Goal: Task Accomplishment & Management: Complete application form

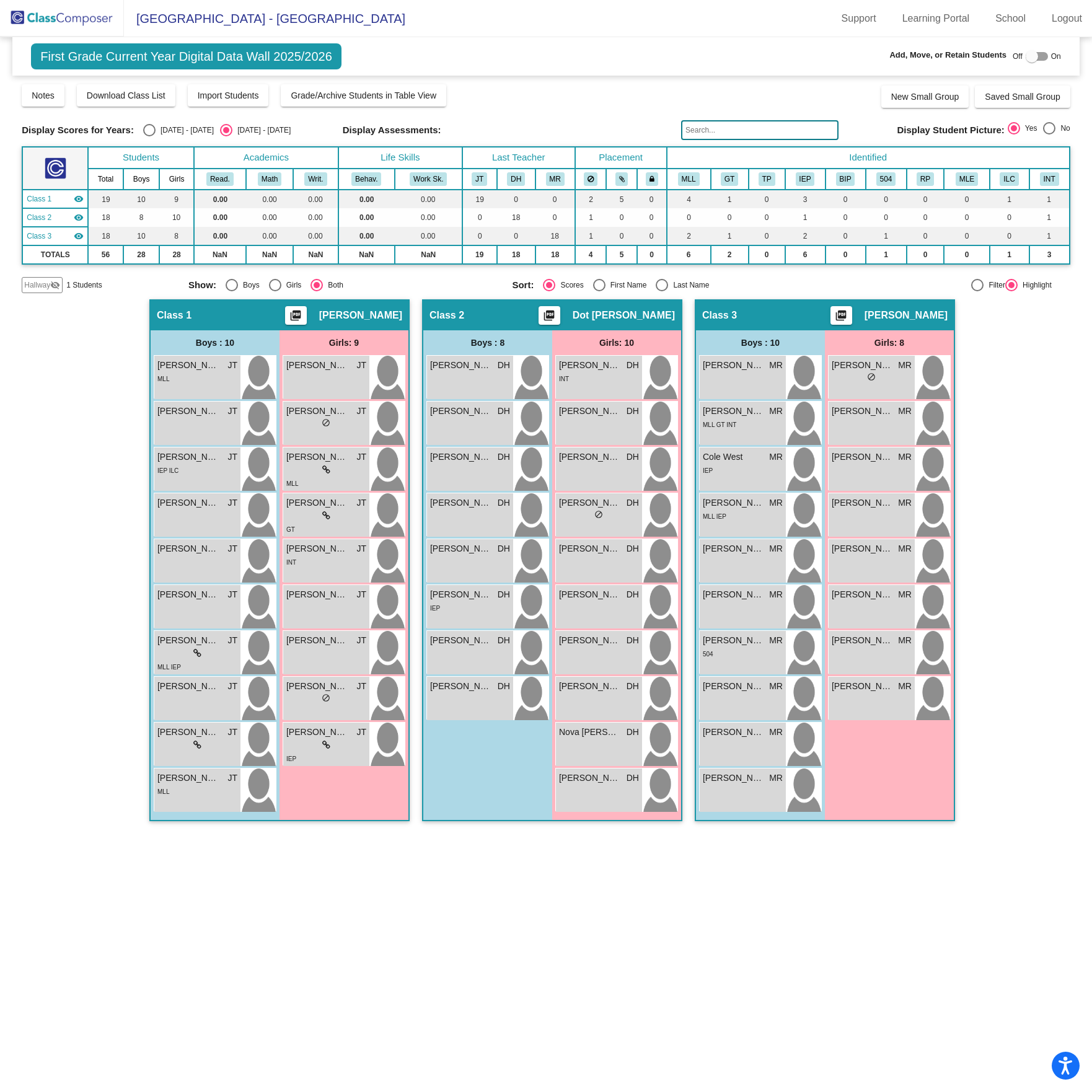
click at [46, 455] on div "Hallway - Hallway Class picture_as_pdf Add Student First Name Last Name Student…" at bounding box center [546, 566] width 1049 height 534
click at [202, 750] on icon at bounding box center [198, 745] width 8 height 9
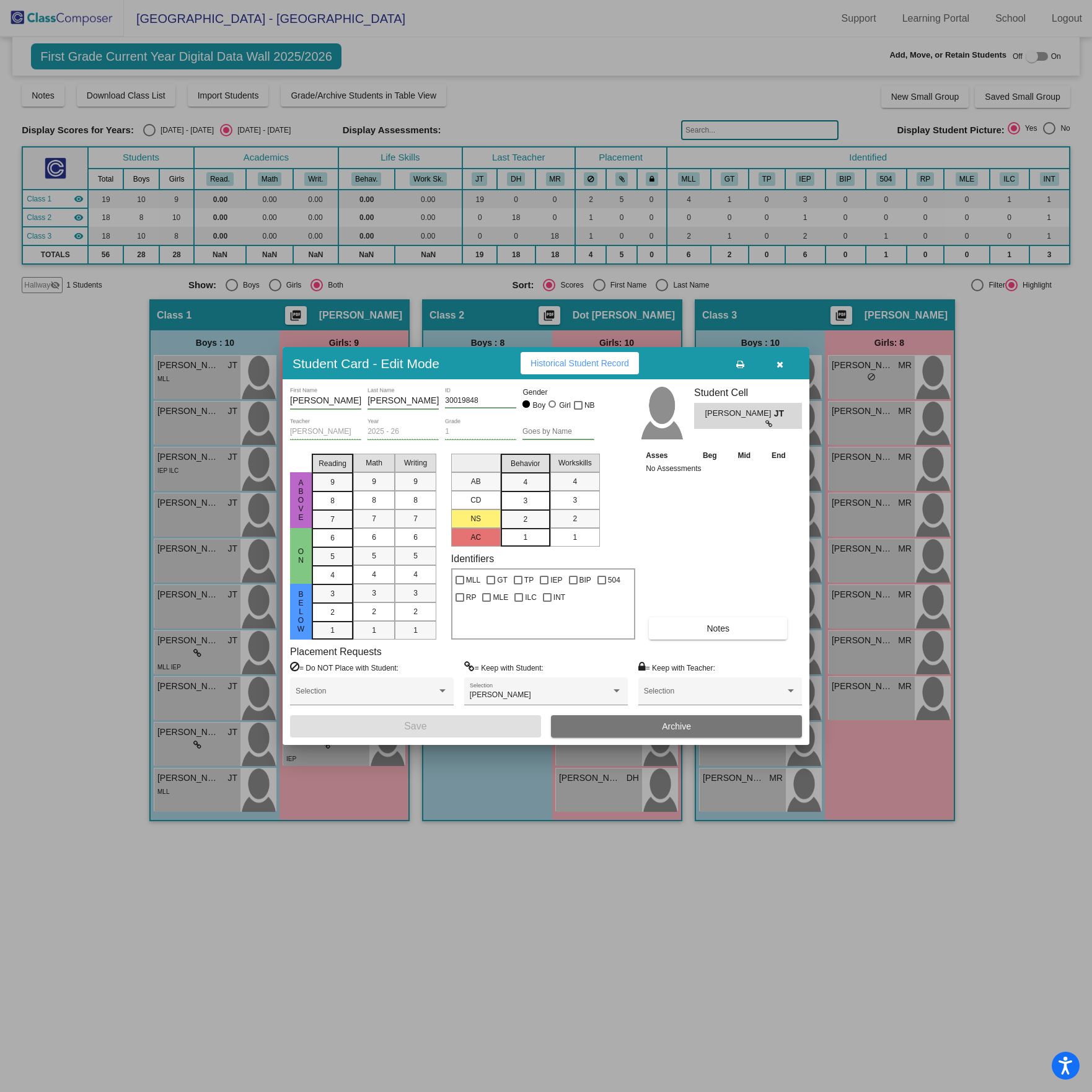
click at [605, 738] on button "Archive" at bounding box center [676, 726] width 251 height 22
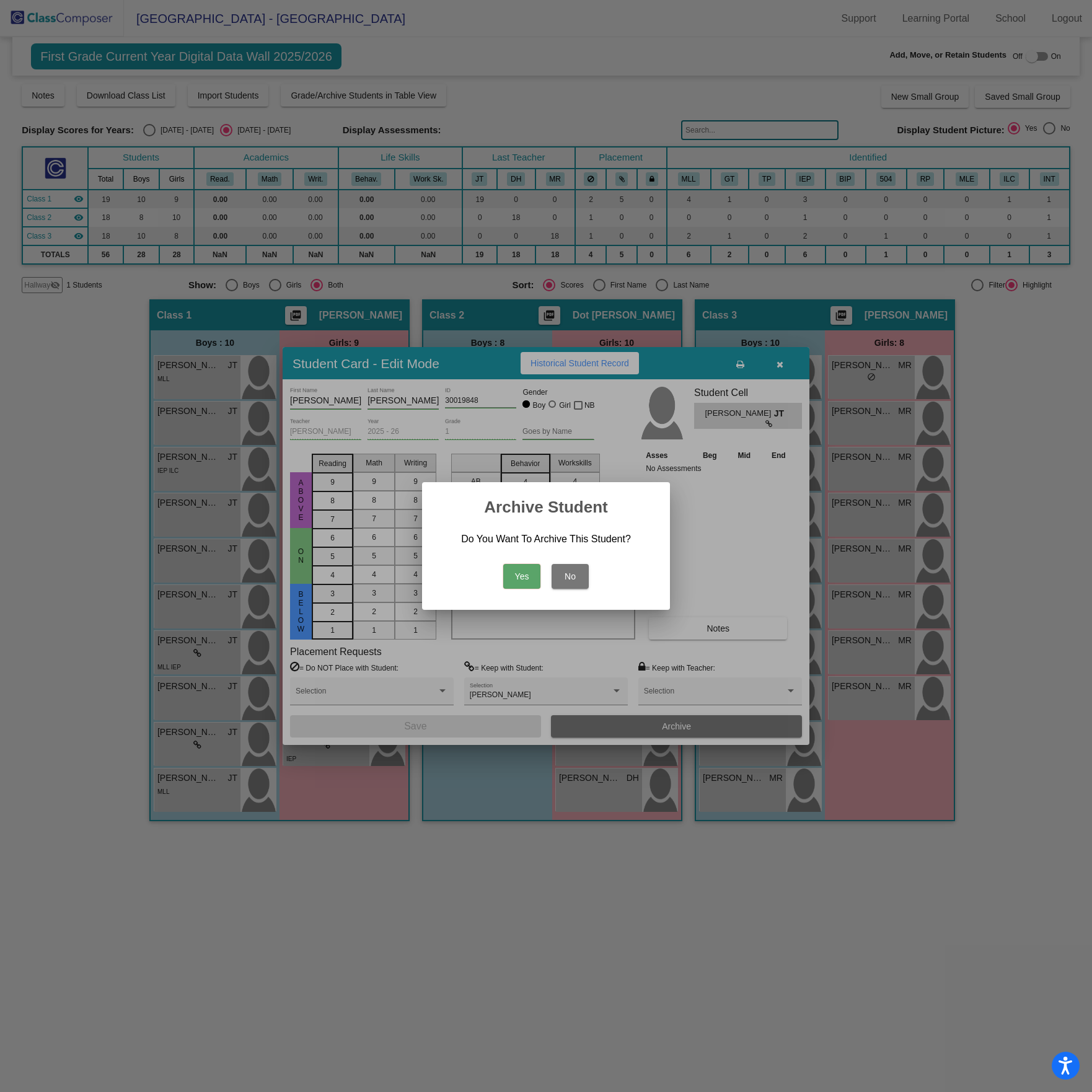
click at [522, 574] on button "Yes" at bounding box center [522, 576] width 37 height 25
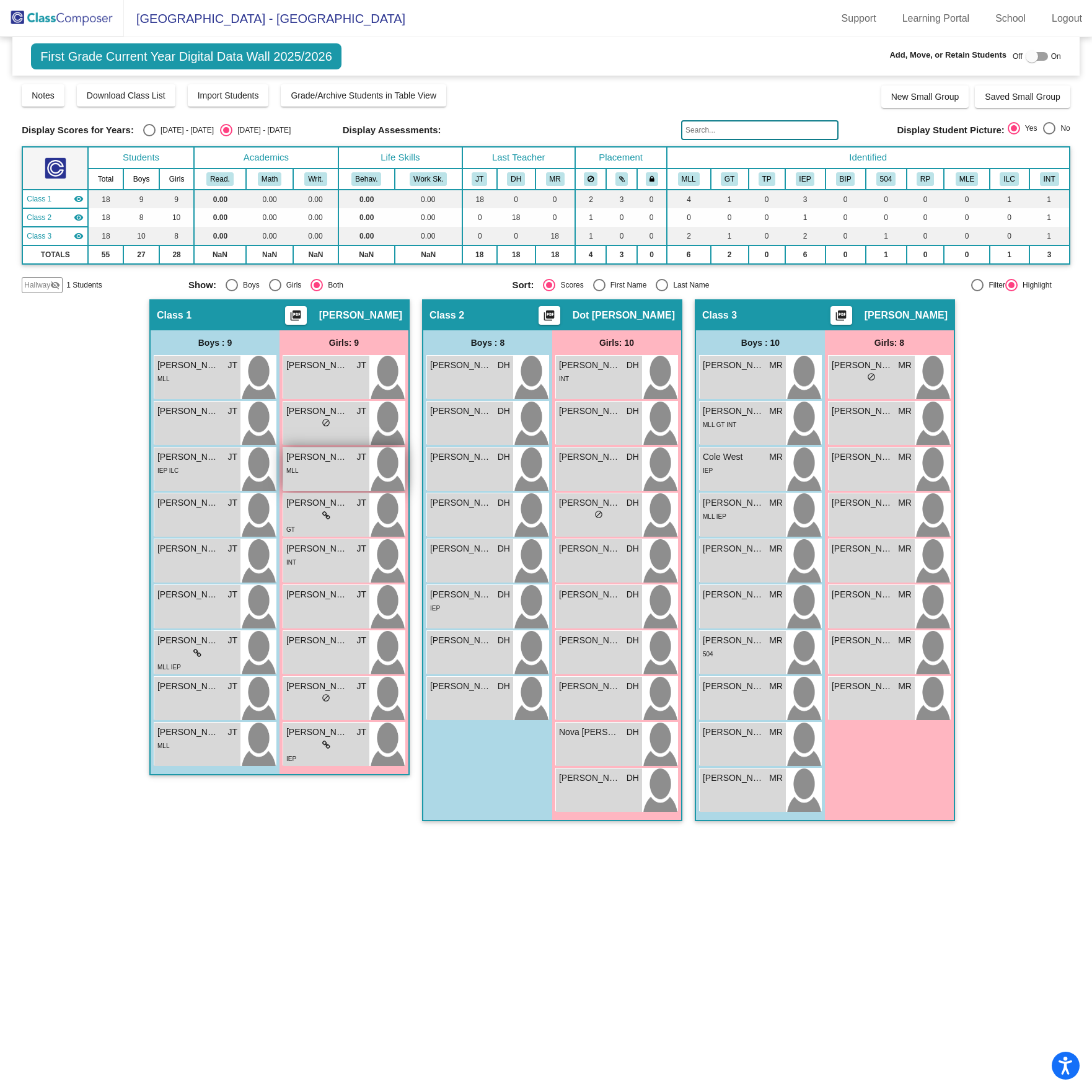
scroll to position [2, 0]
click at [314, 476] on div "MLL" at bounding box center [327, 470] width 80 height 13
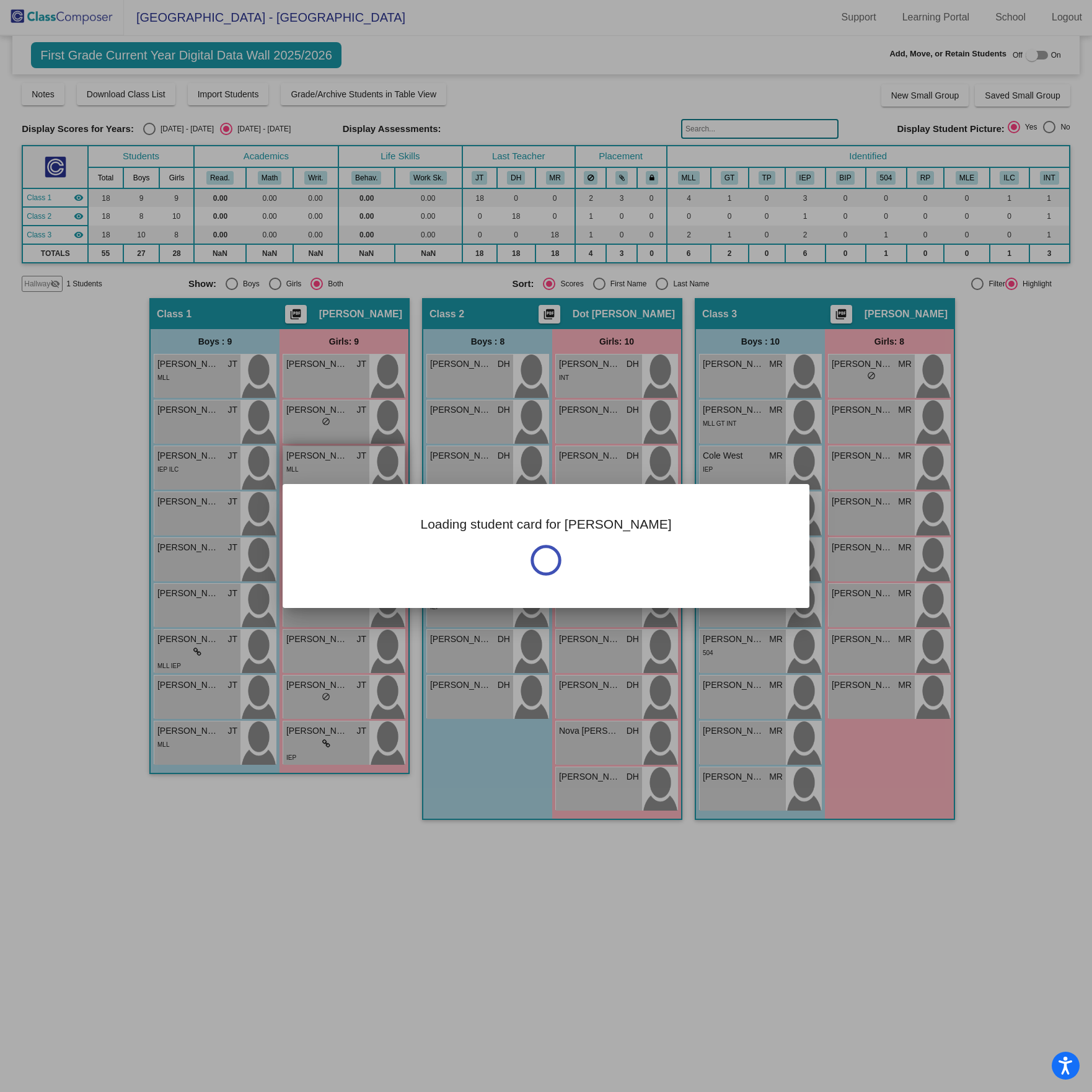
scroll to position [0, 0]
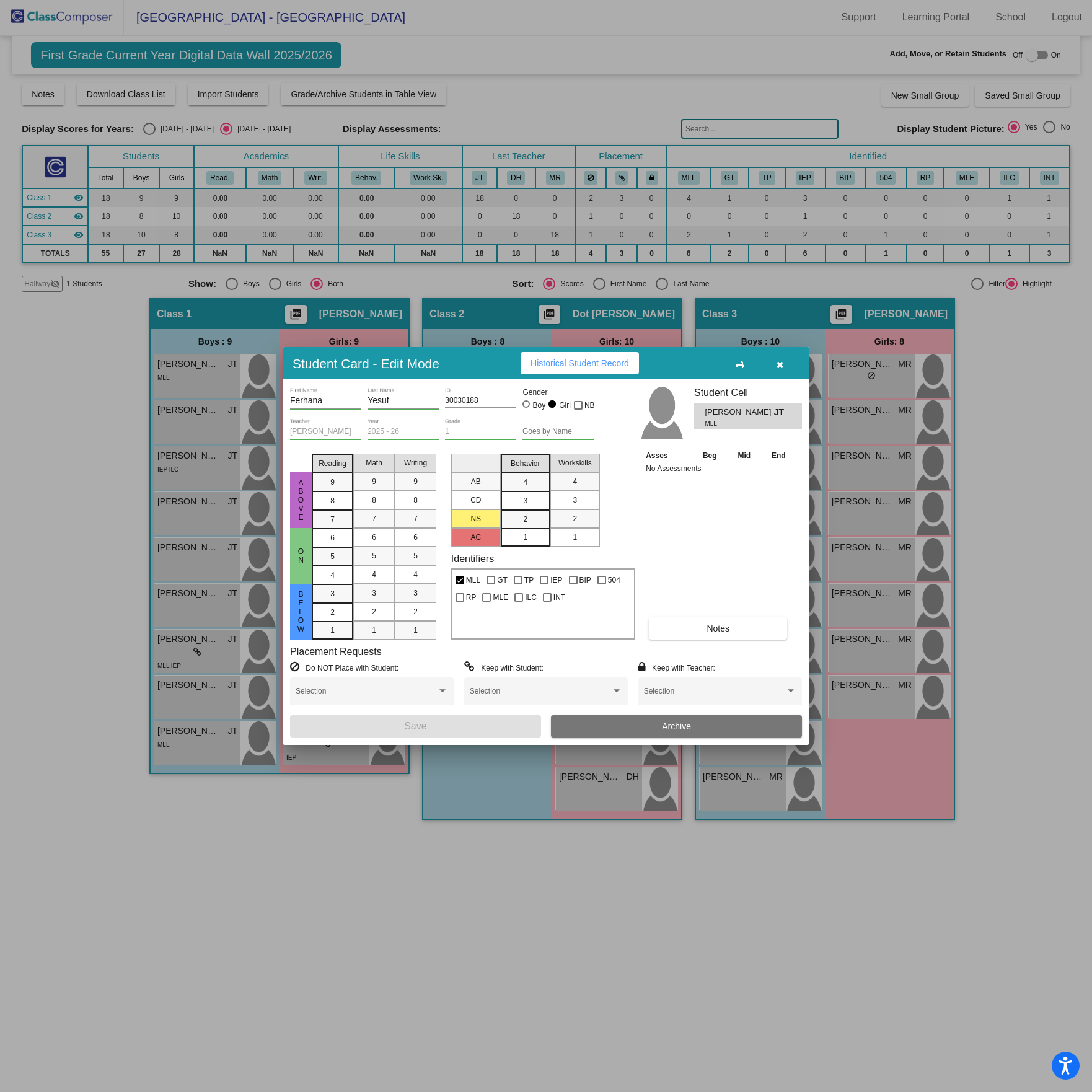
click at [684, 731] on span "Archive" at bounding box center [676, 726] width 29 height 10
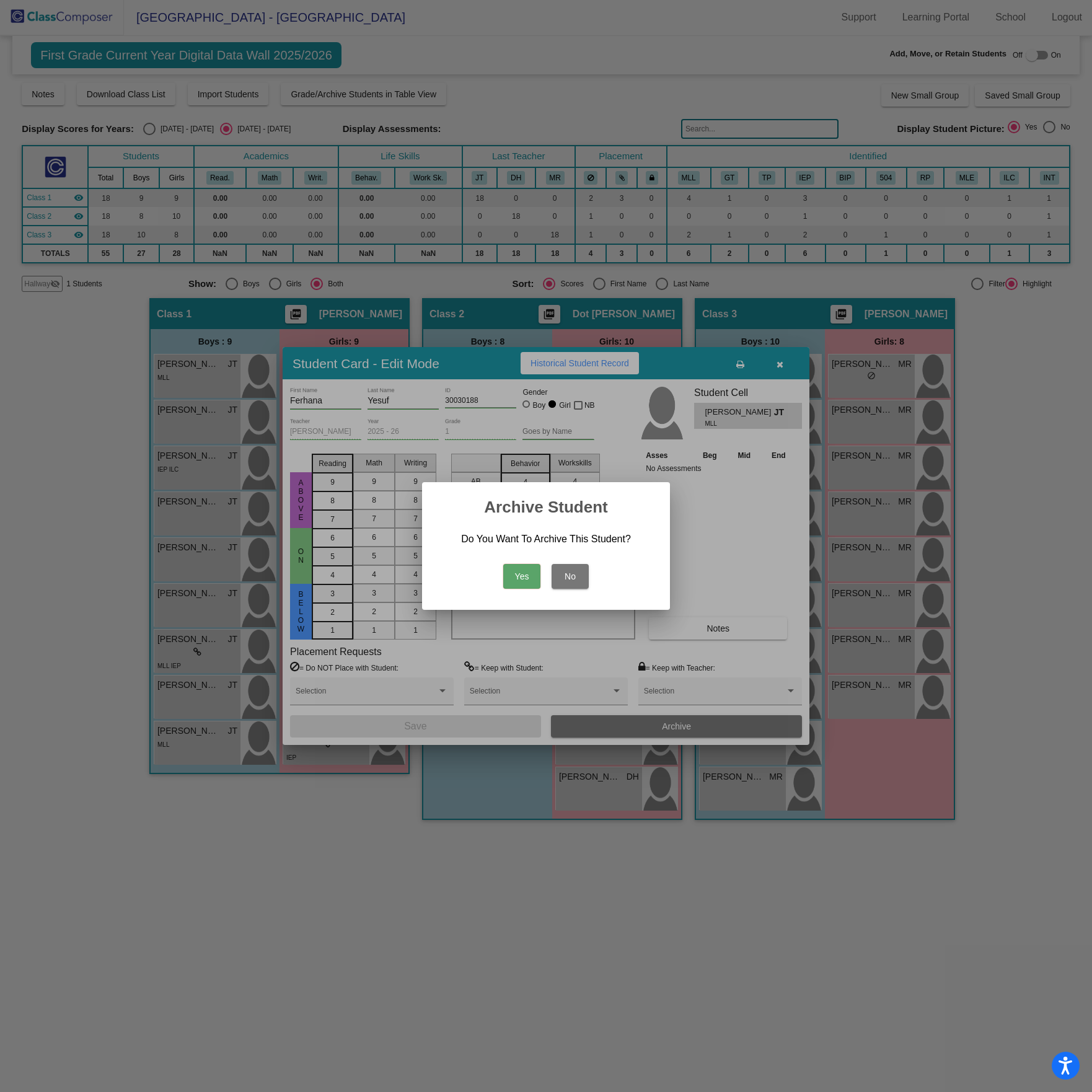
click at [526, 574] on button "Yes" at bounding box center [522, 576] width 37 height 25
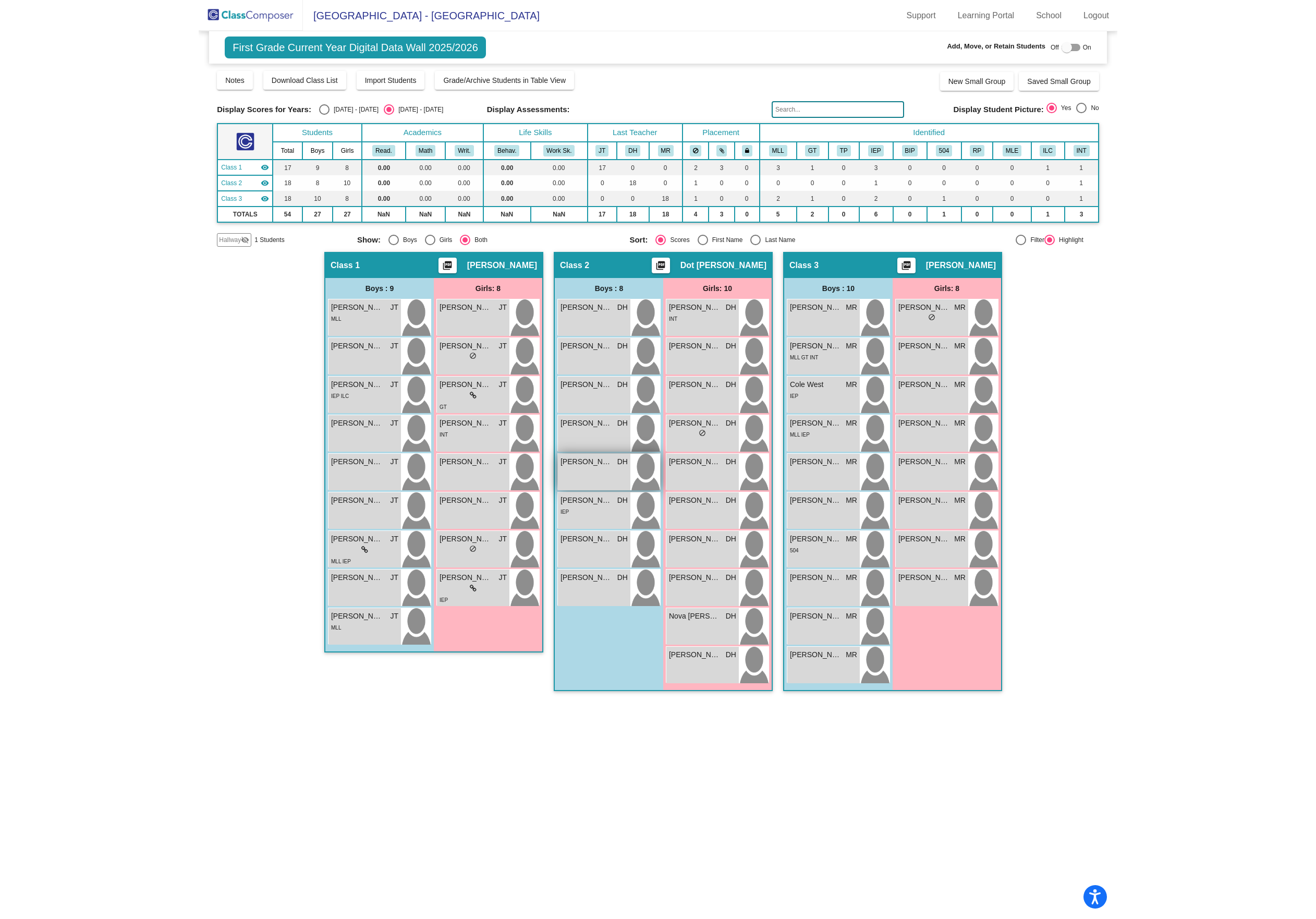
scroll to position [1, 0]
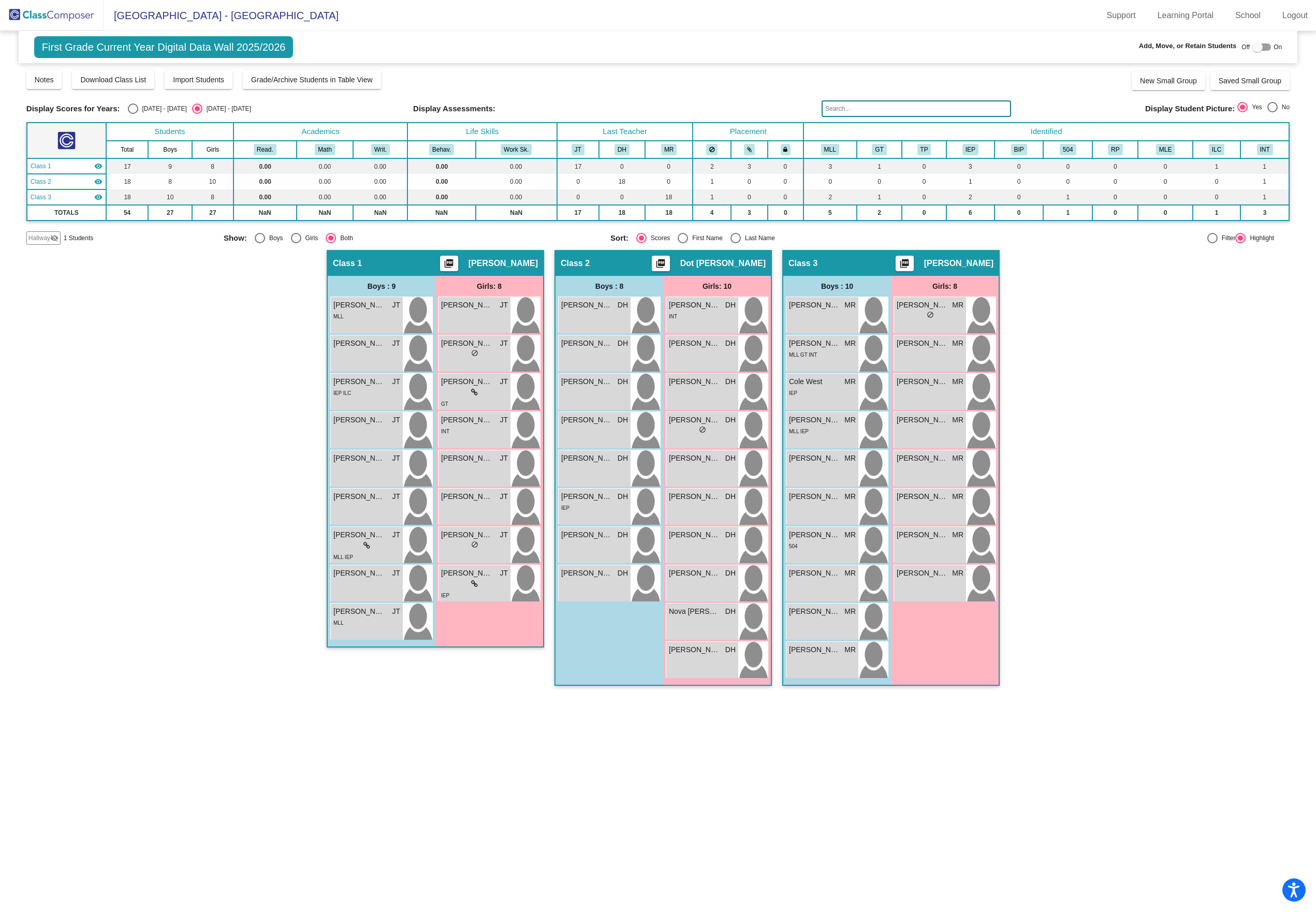
click at [810, 47] on div at bounding box center [1258, 47] width 11 height 11
checkbox input "true"
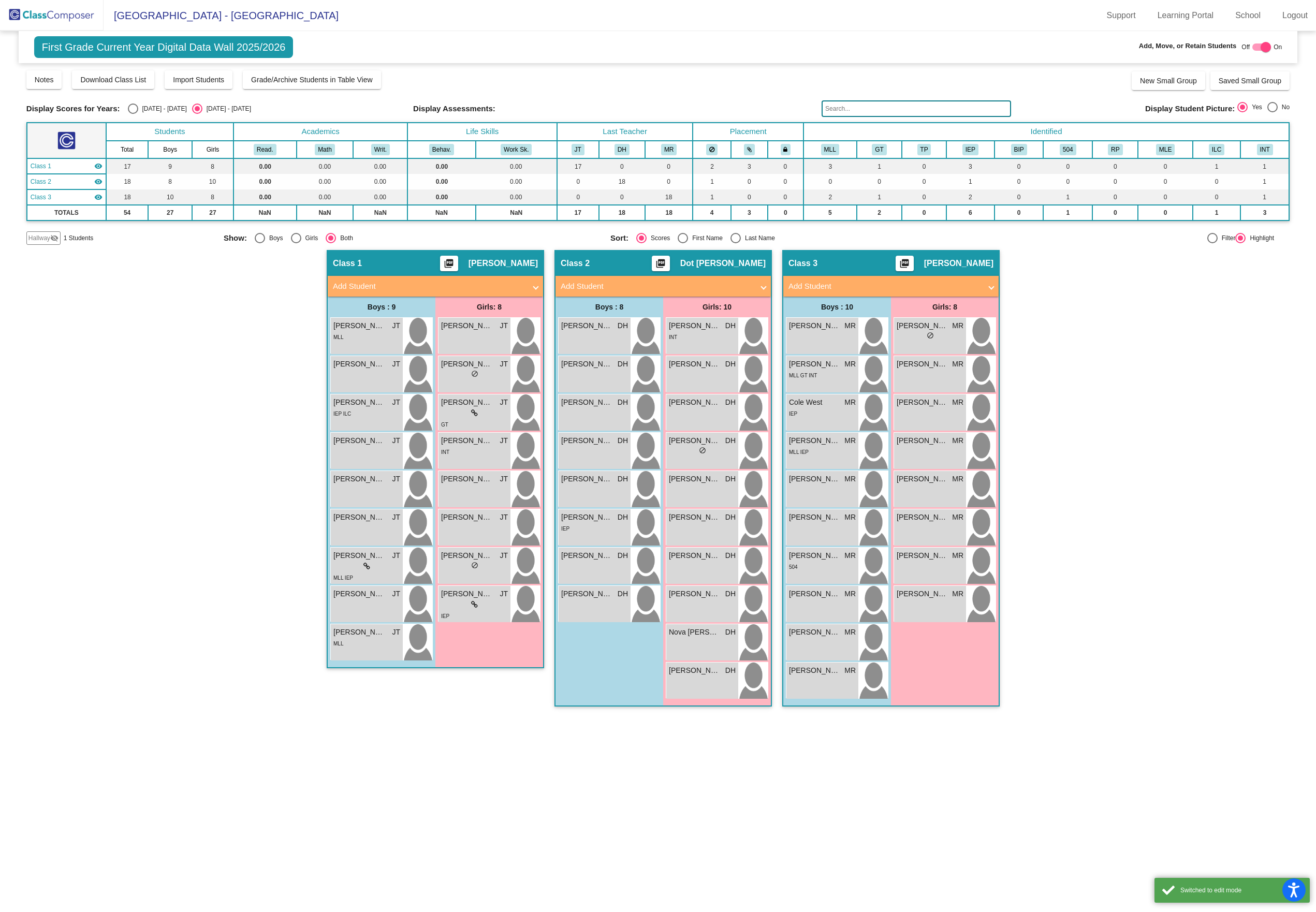
click at [50, 243] on span "Hallway" at bounding box center [39, 238] width 22 height 9
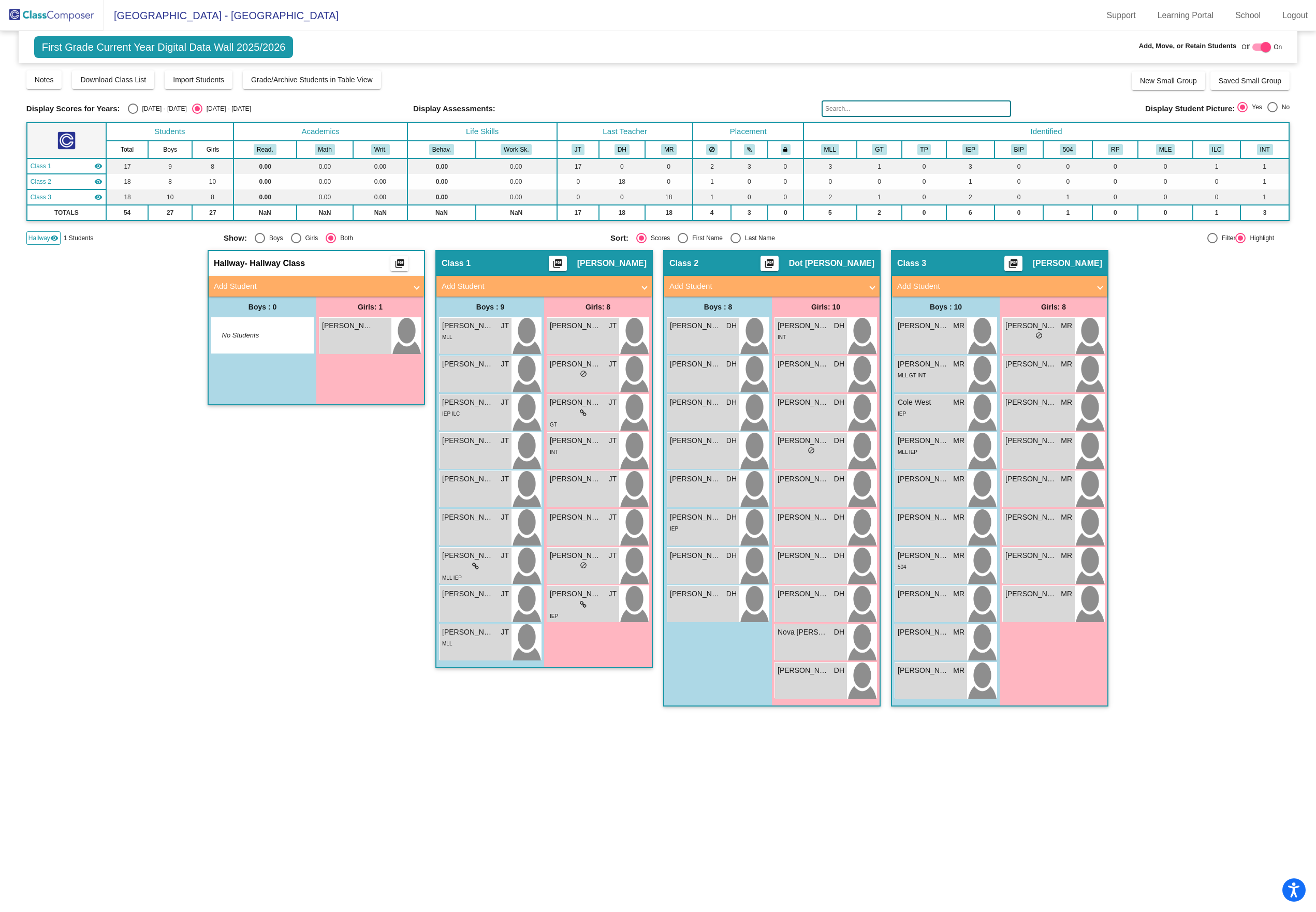
click at [295, 293] on mat-panel-title "Add Student" at bounding box center [310, 287] width 193 height 12
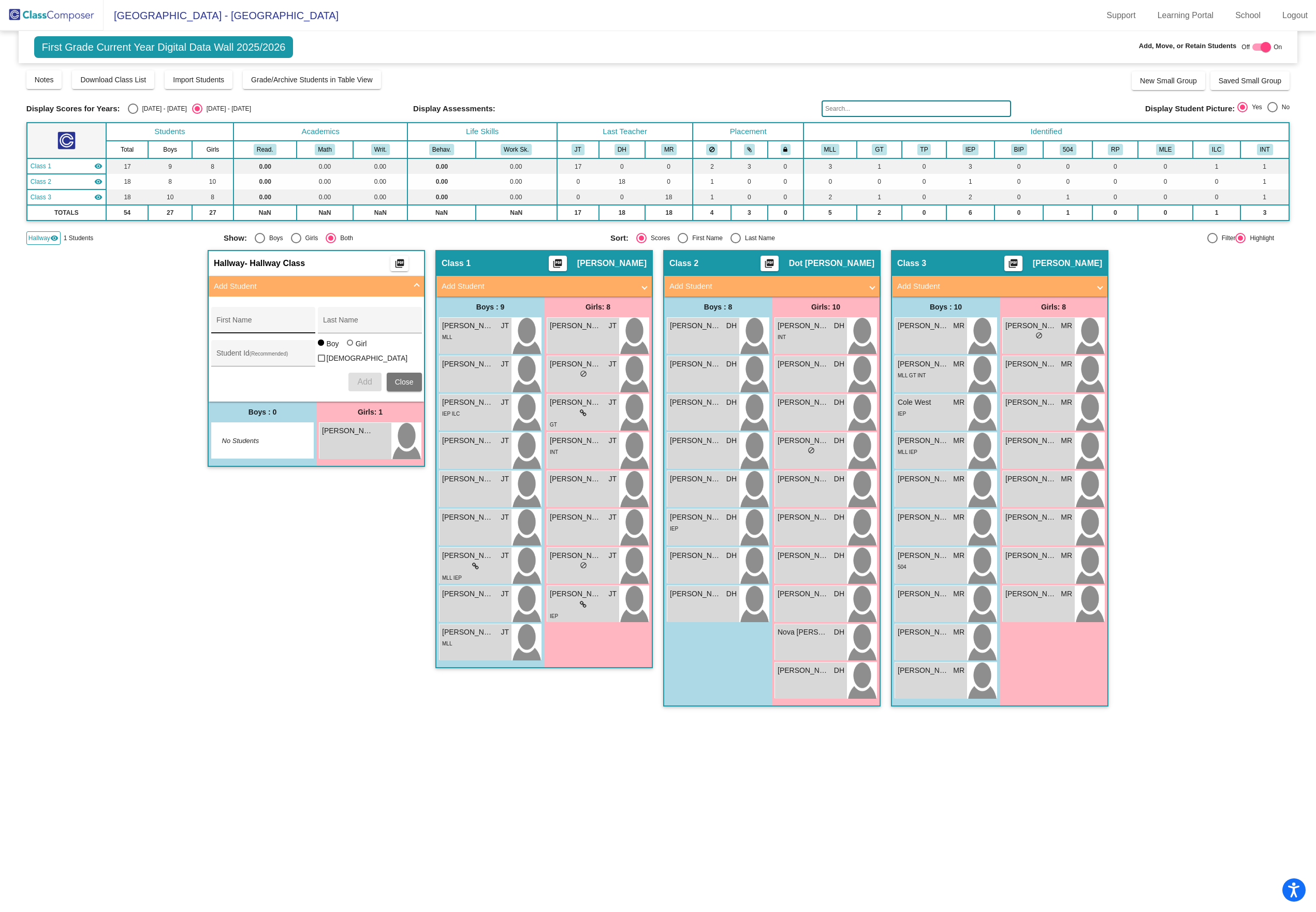
click at [270, 328] on input "First Name" at bounding box center [263, 324] width 93 height 8
type input "[PERSON_NAME]"
click at [351, 346] on div at bounding box center [349, 343] width 6 height 6
click at [351, 349] on input "Girl" at bounding box center [351, 348] width 1 height 1
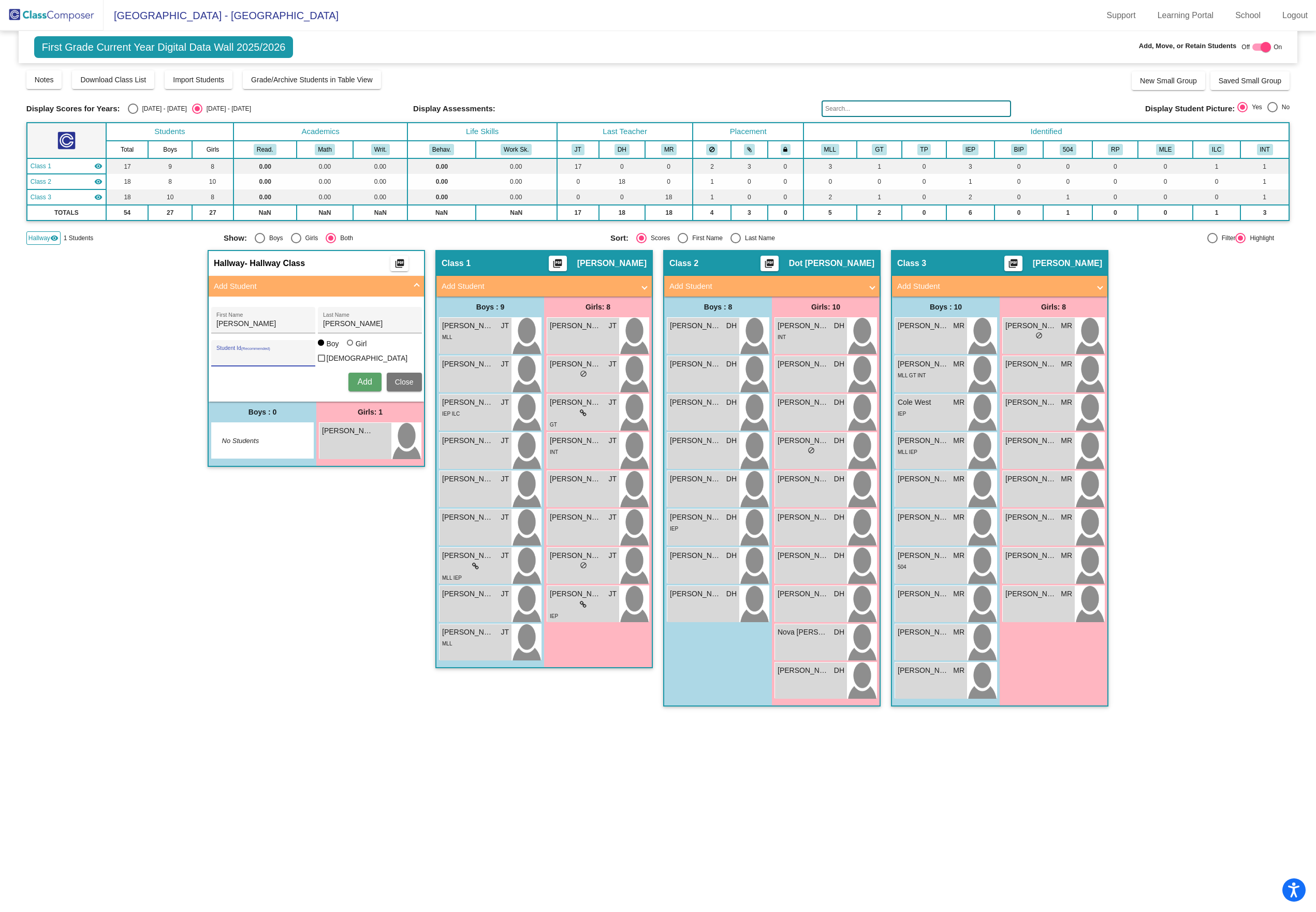
radio input "true"
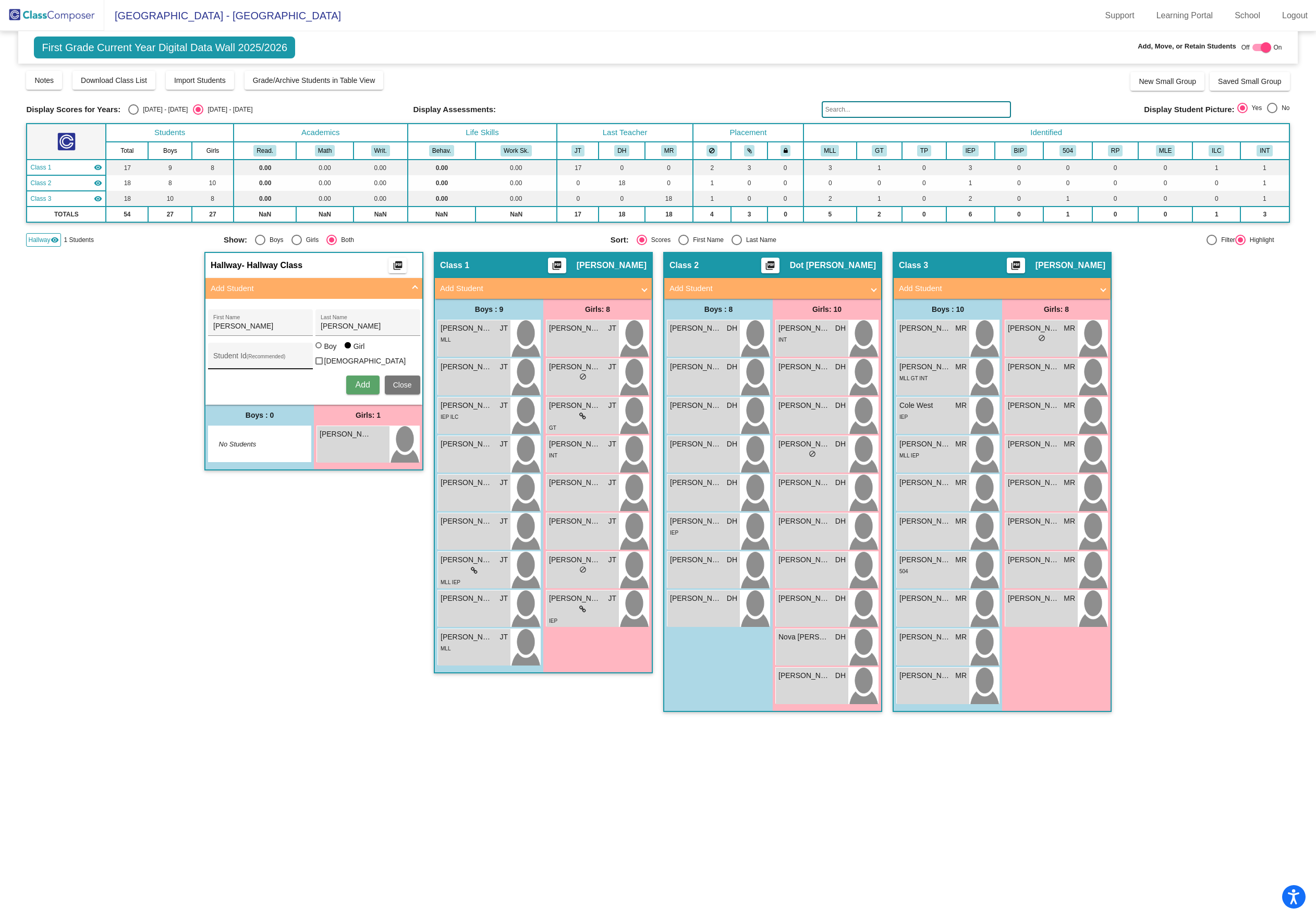
drag, startPoint x: 262, startPoint y: 413, endPoint x: 251, endPoint y: 403, distance: 14.9
click at [262, 369] on div "Student Id (Recommended)" at bounding box center [260, 359] width 94 height 21
type input "30029183"
click at [358, 389] on span "Add" at bounding box center [363, 384] width 15 height 9
drag, startPoint x: 347, startPoint y: 531, endPoint x: 1023, endPoint y: 507, distance: 676.4
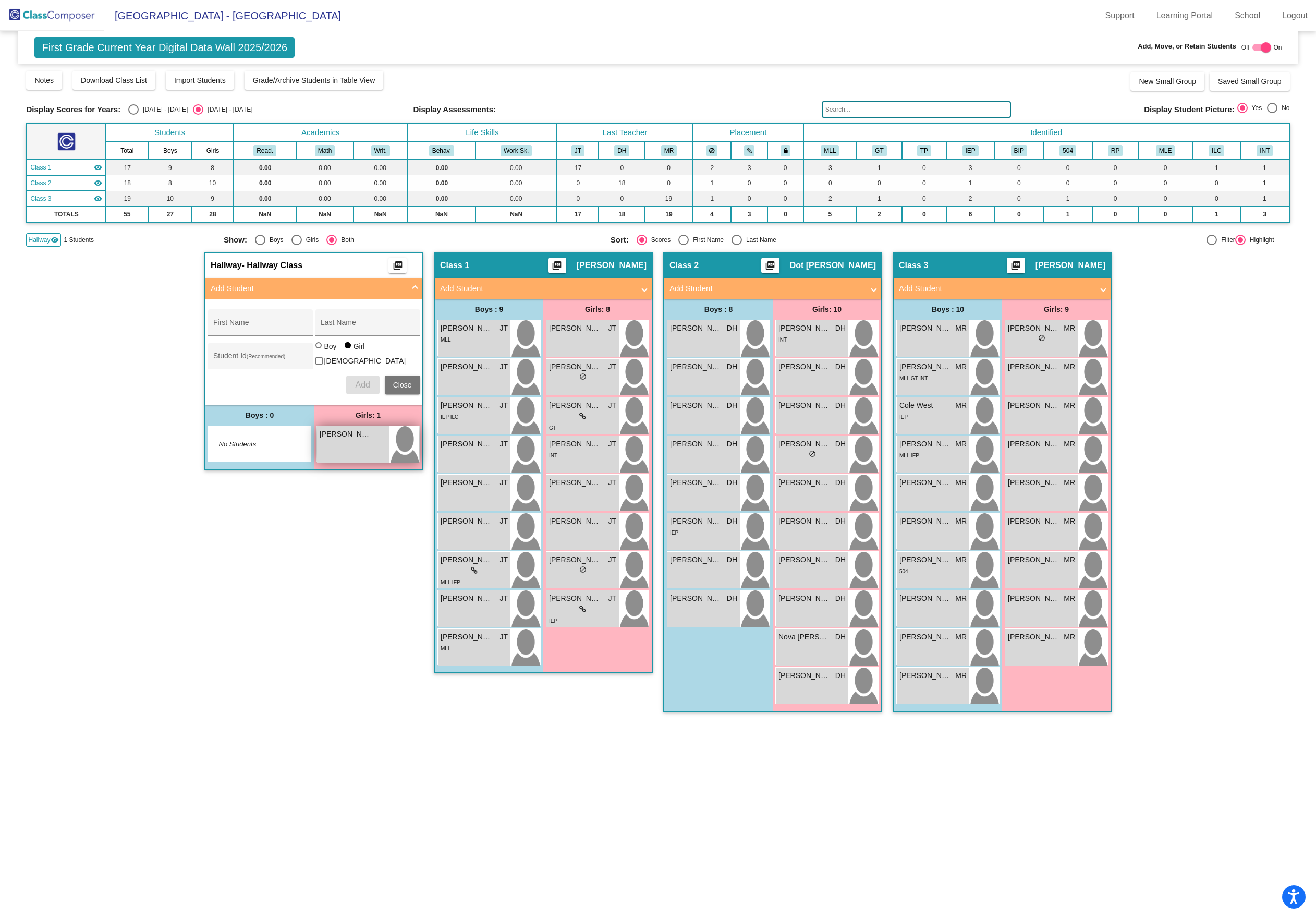
click at [337, 440] on span "[PERSON_NAME]" at bounding box center [346, 434] width 52 height 11
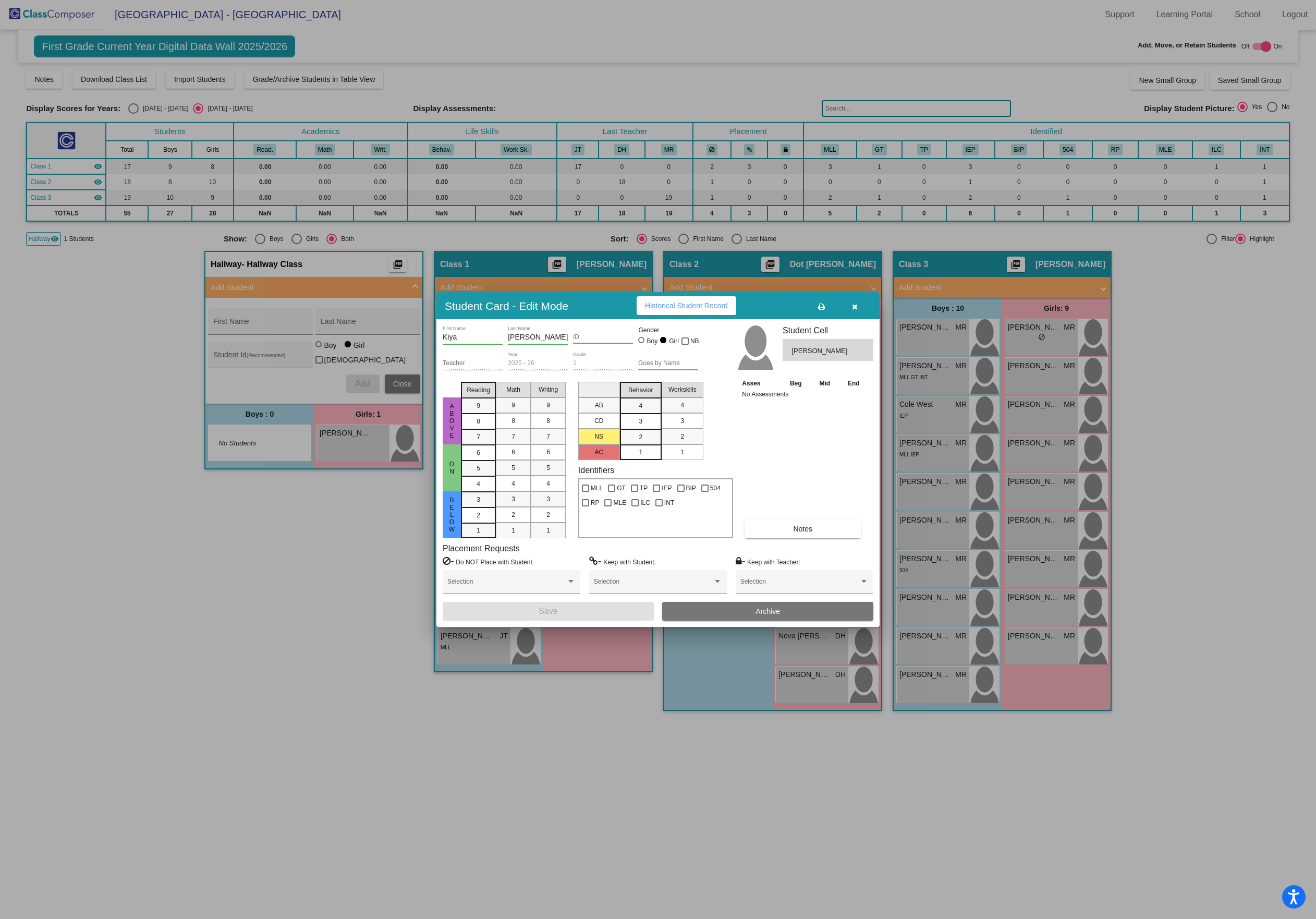
scroll to position [0, 0]
click at [725, 621] on button "Archive" at bounding box center [767, 611] width 211 height 19
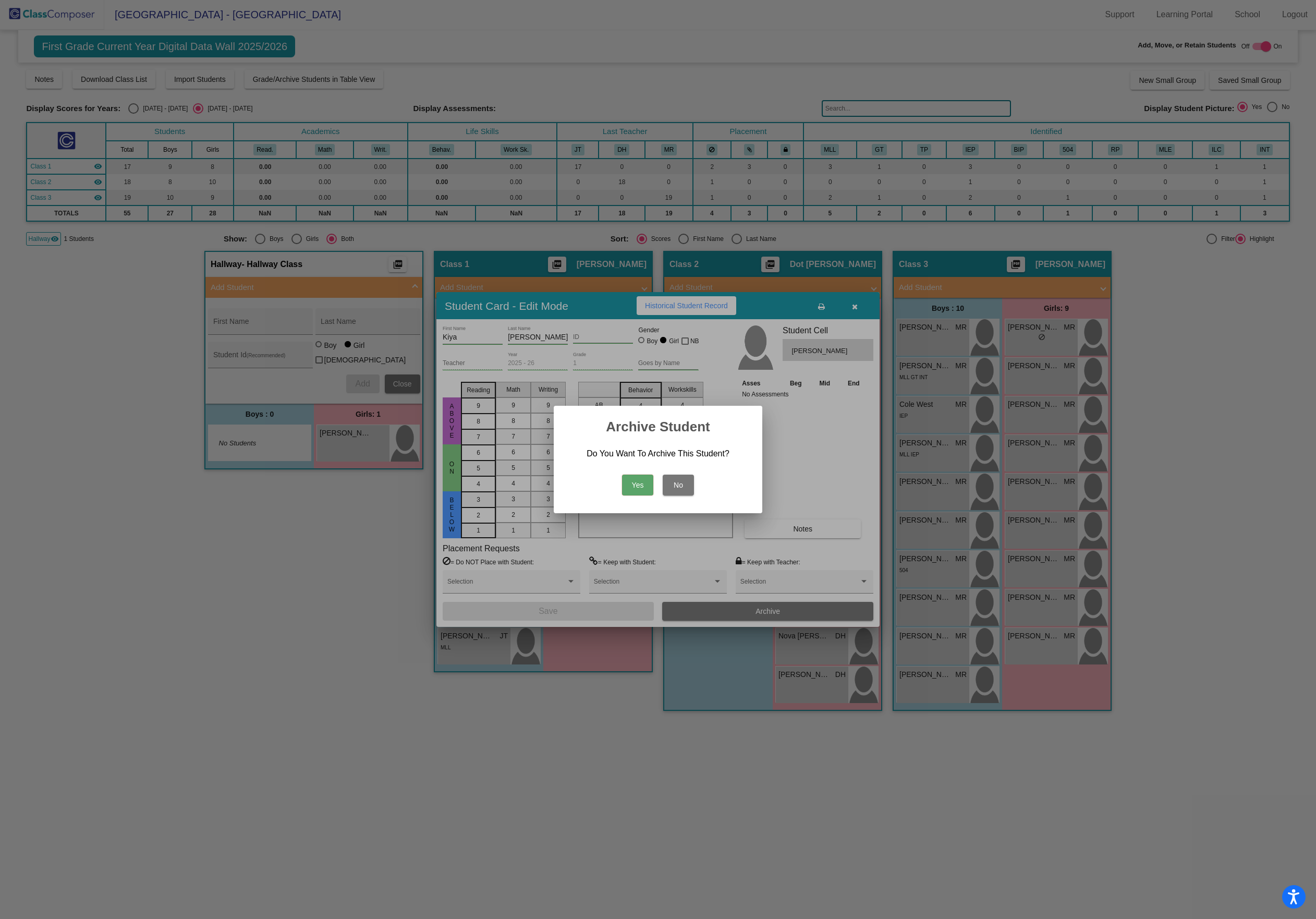
click at [636, 485] on button "Yes" at bounding box center [637, 485] width 31 height 21
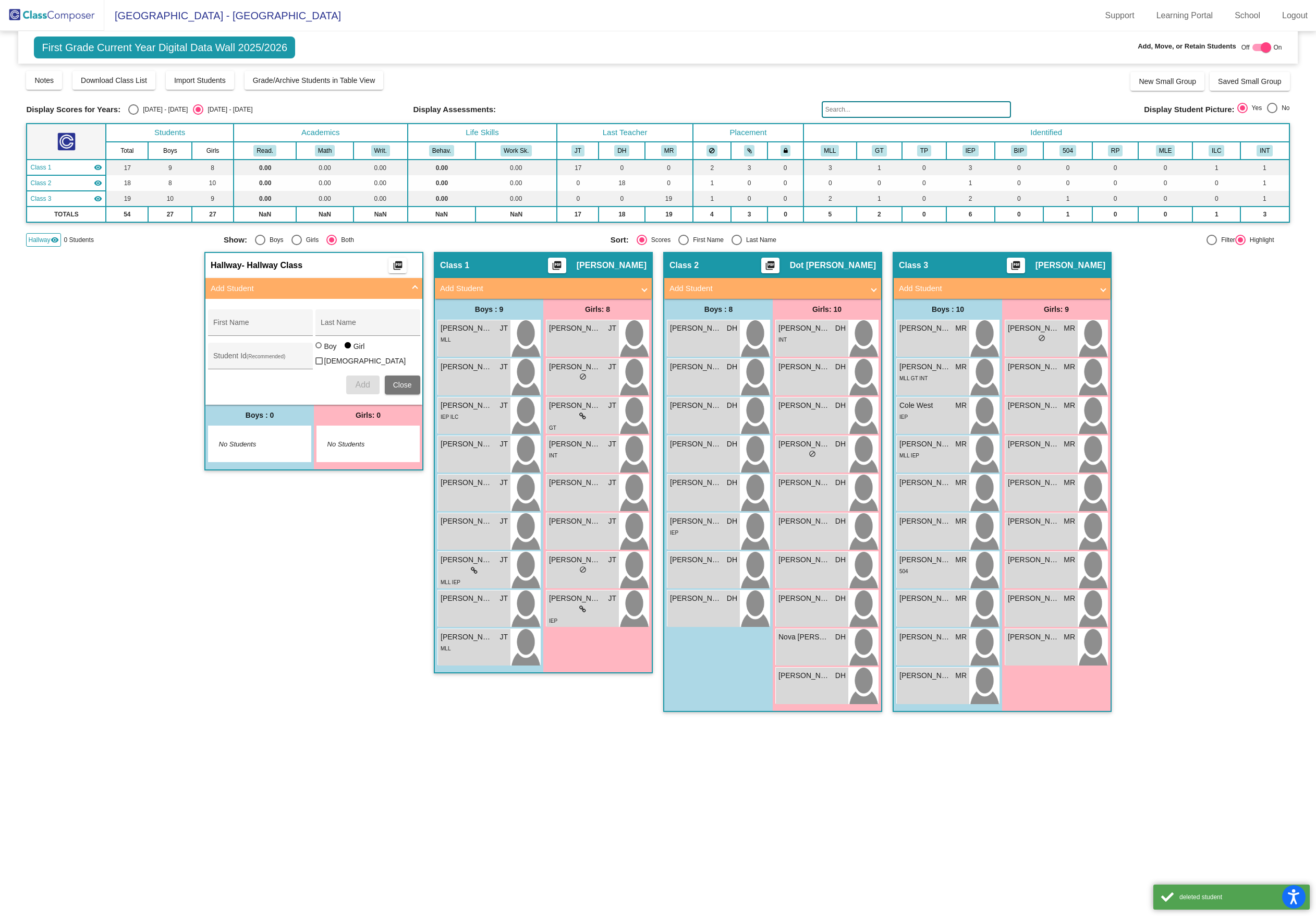
scroll to position [1, 0]
click at [69, 13] on img at bounding box center [52, 15] width 105 height 31
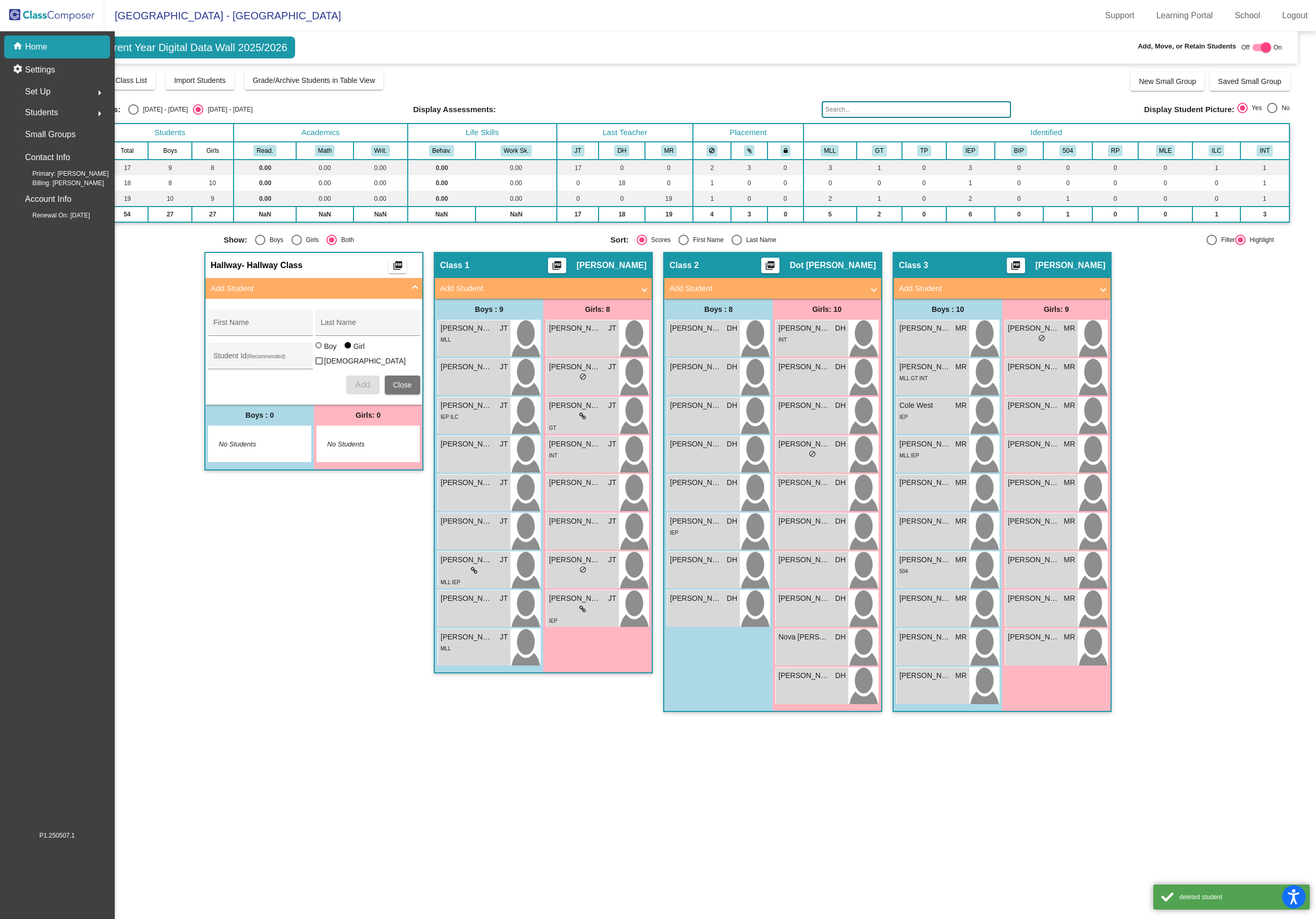
scroll to position [1, 0]
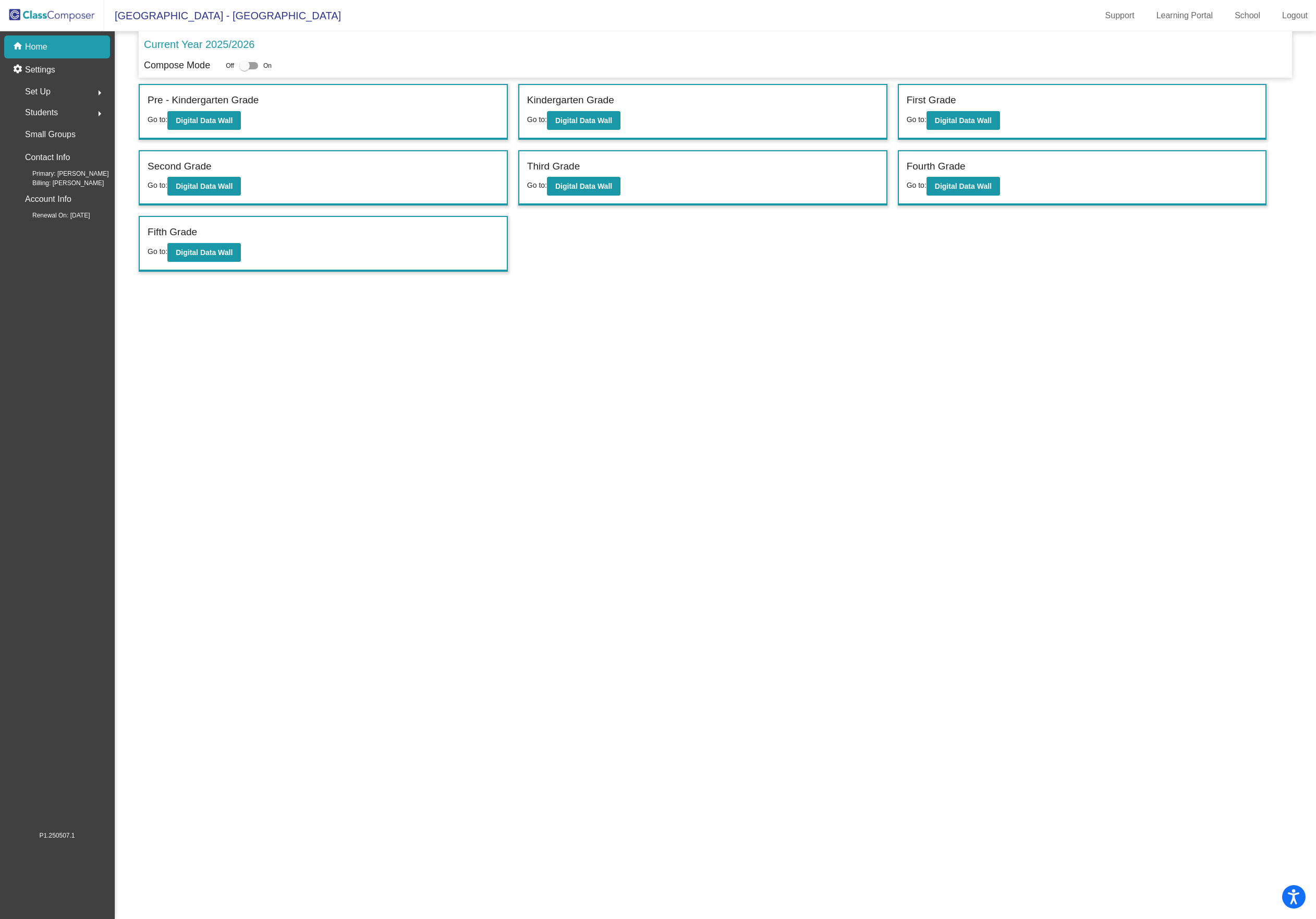
click at [49, 113] on span "Students" at bounding box center [41, 113] width 33 height 15
click at [36, 174] on p "Archived Students" at bounding box center [58, 180] width 64 height 13
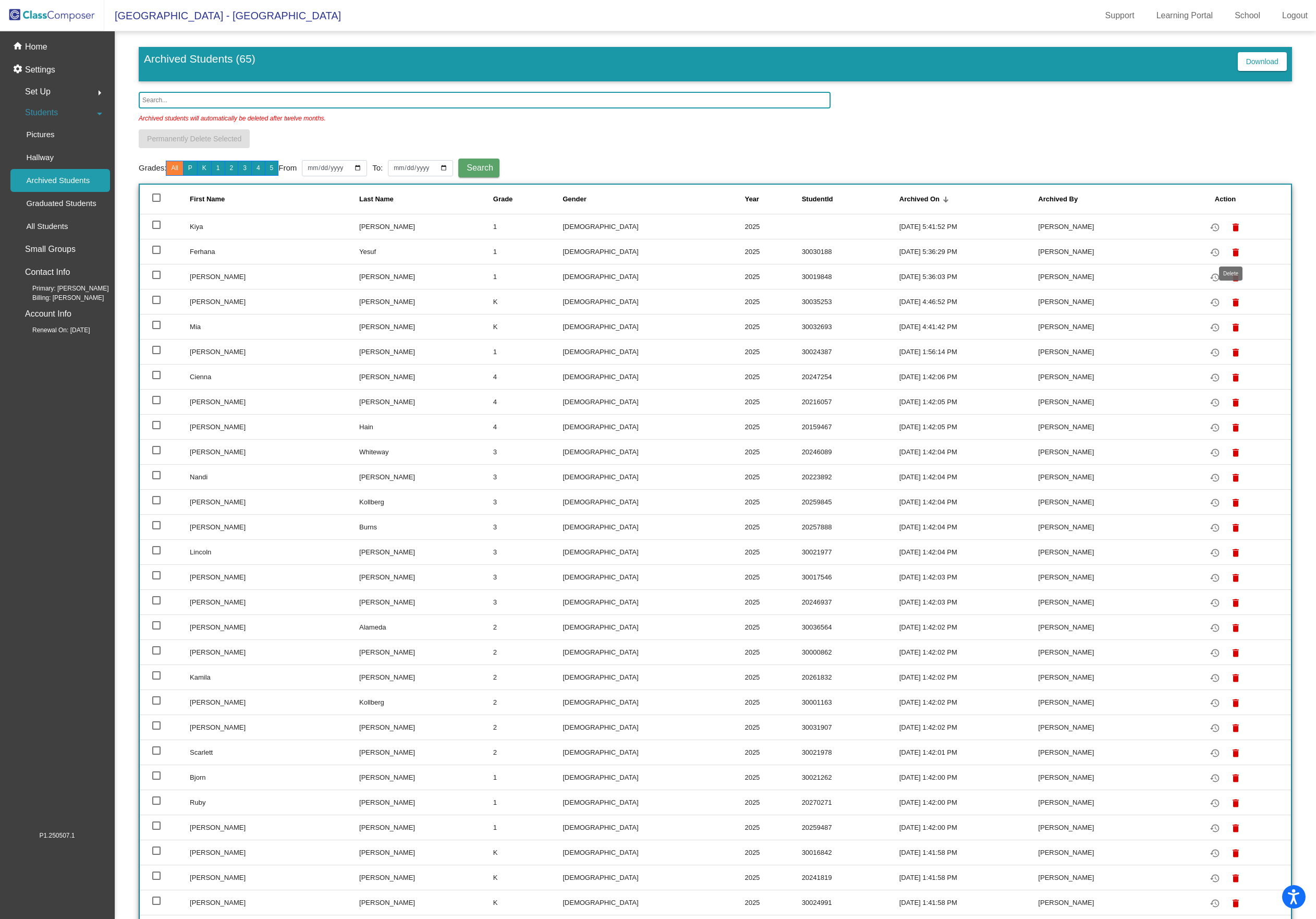
click at [816, 234] on mat-icon "delete" at bounding box center [1236, 227] width 13 height 13
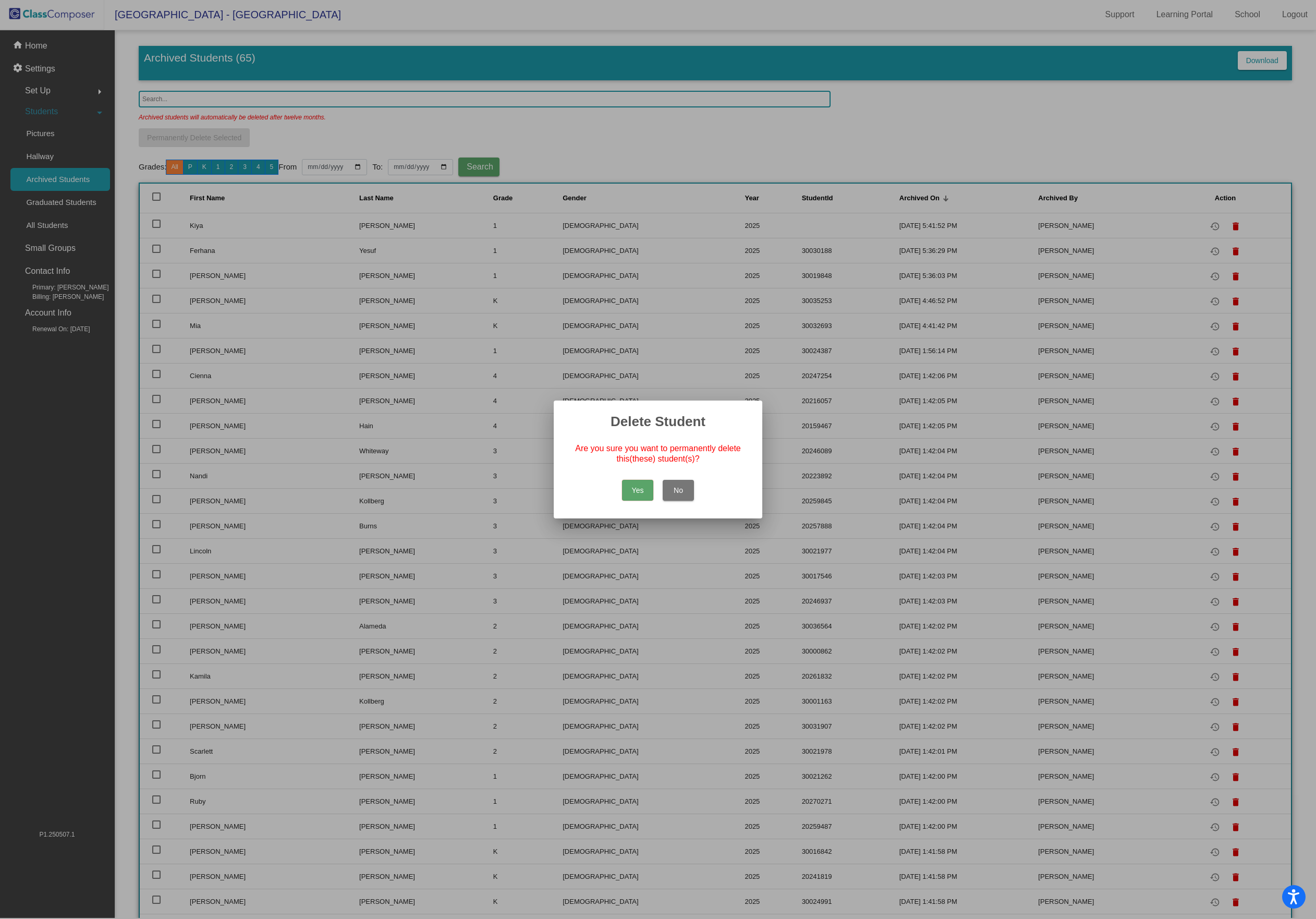
click at [639, 495] on button "Yes" at bounding box center [637, 490] width 31 height 21
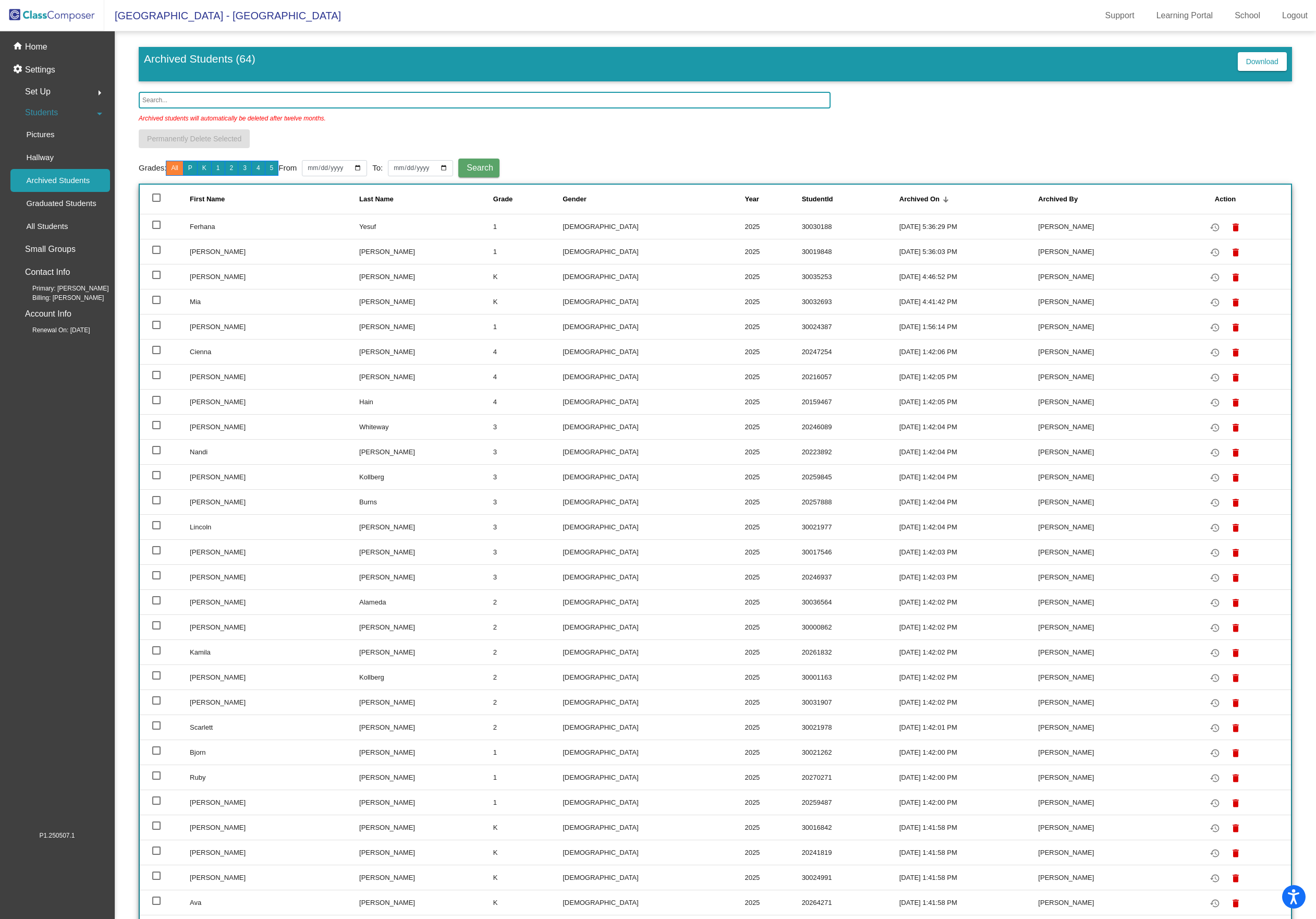
click at [82, 17] on img at bounding box center [52, 15] width 105 height 31
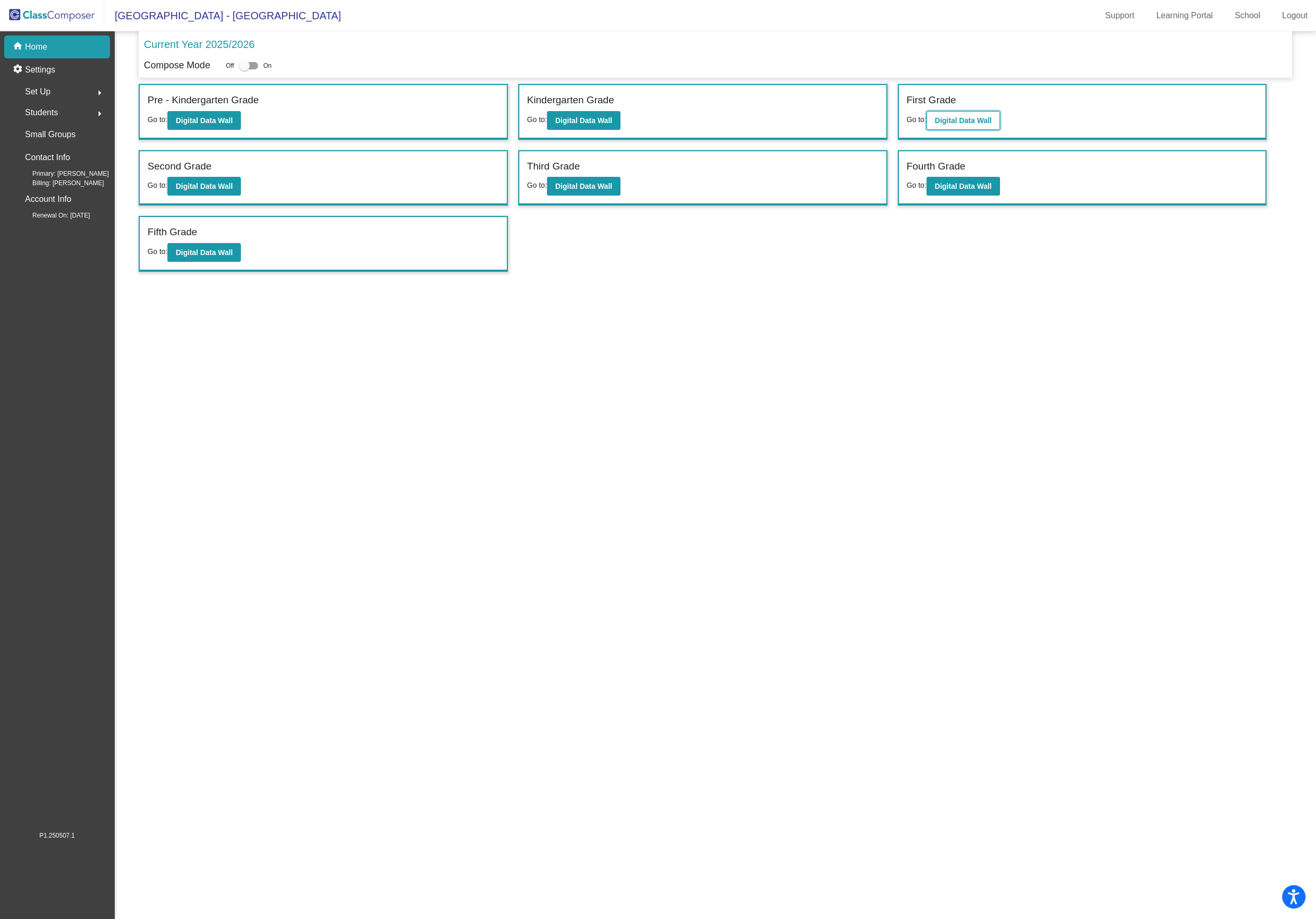
click at [816, 125] on b "Digital Data Wall" at bounding box center [963, 121] width 57 height 8
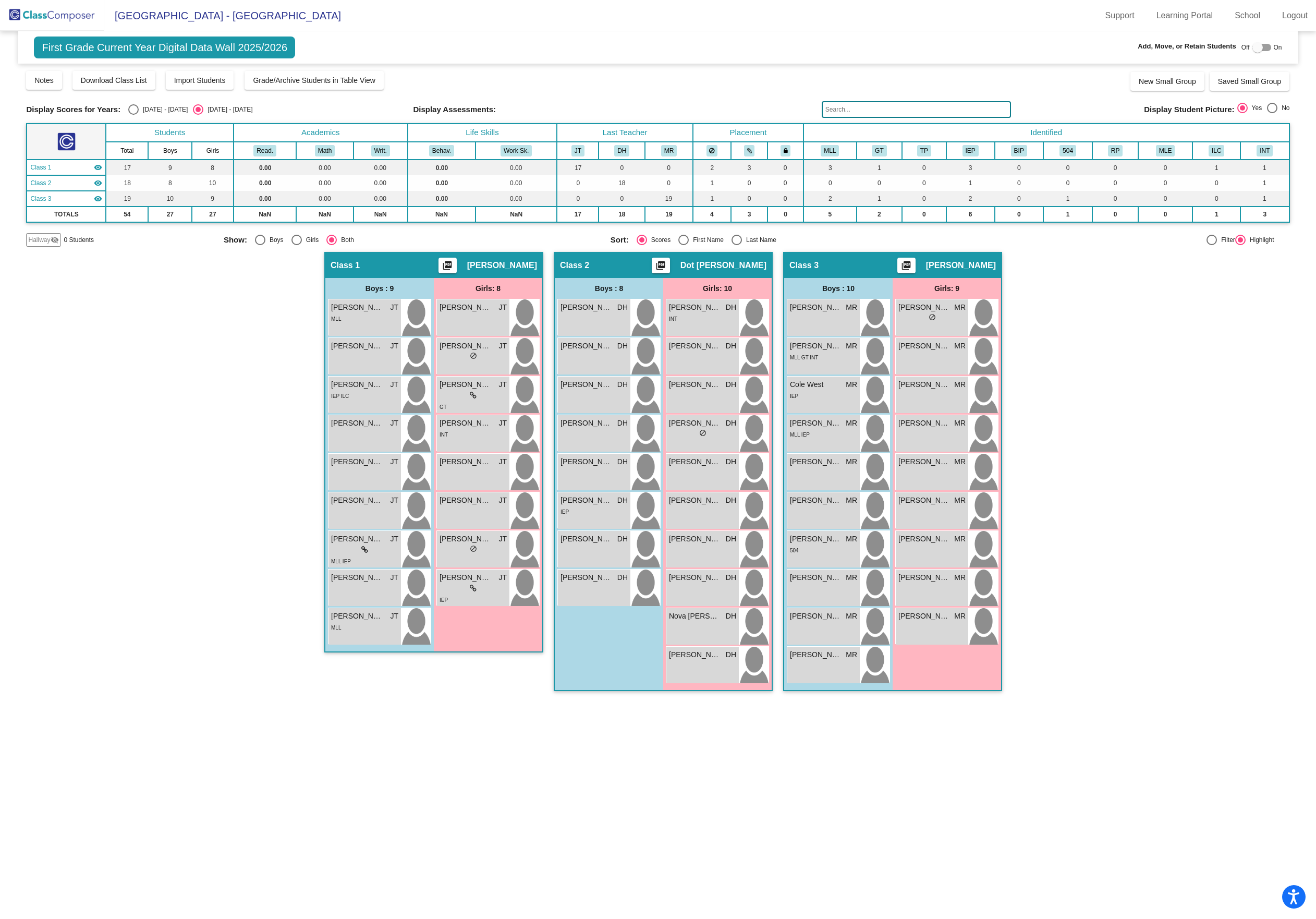
click at [41, 245] on span "Hallway" at bounding box center [39, 240] width 22 height 9
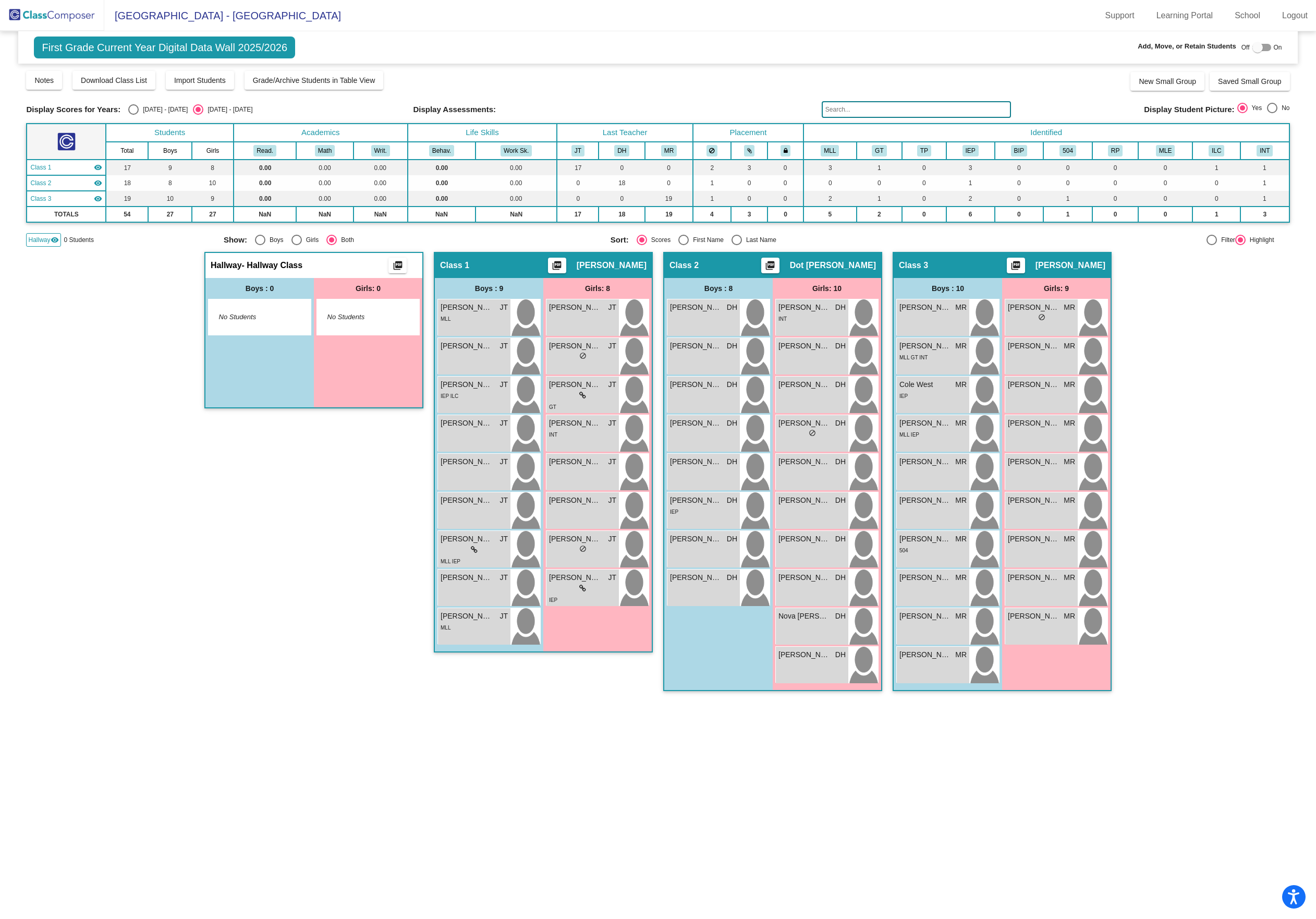
click at [816, 48] on span "Off" at bounding box center [1246, 48] width 8 height 9
click at [816, 47] on div at bounding box center [1258, 48] width 11 height 11
checkbox input "true"
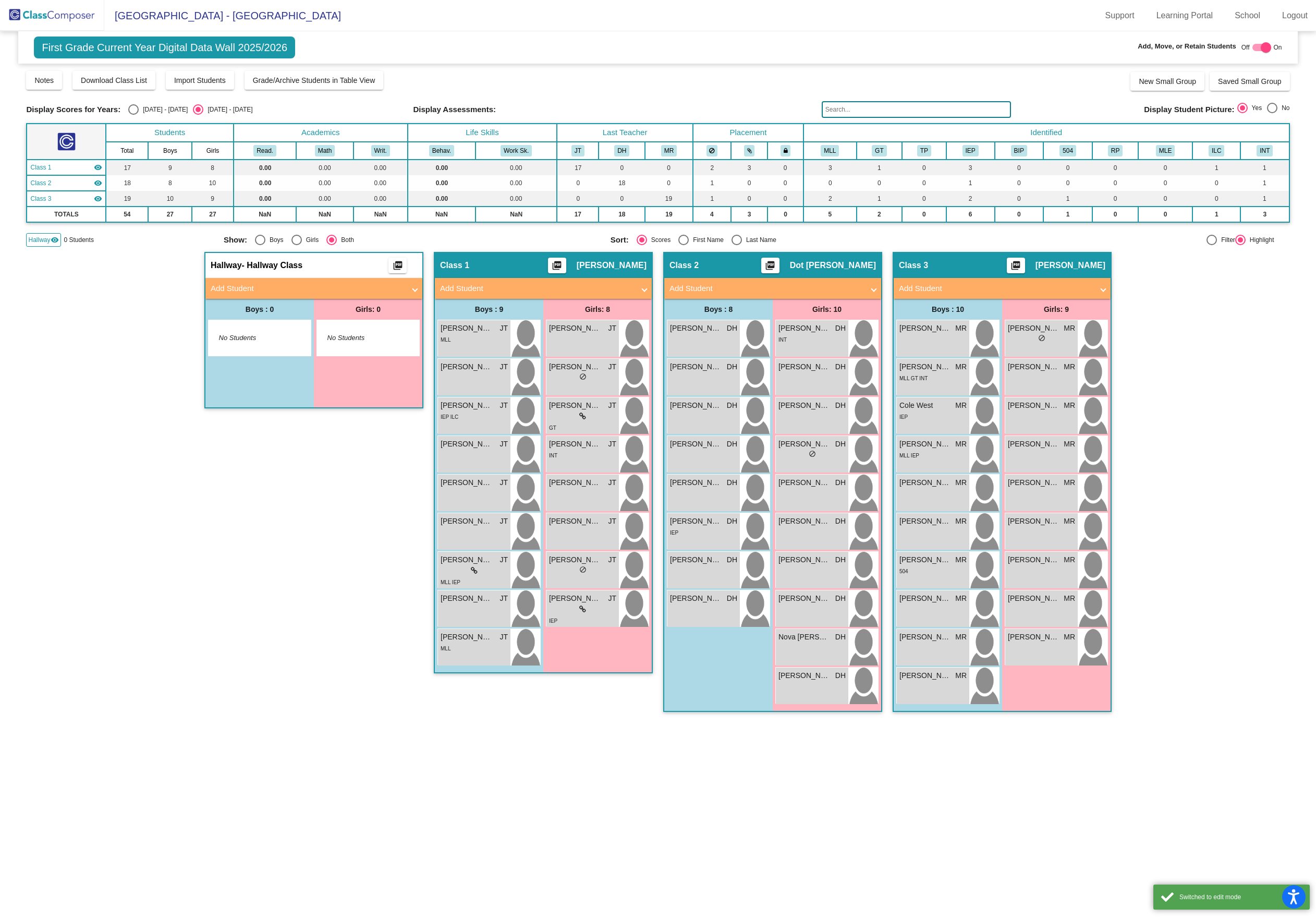
click at [326, 295] on mat-panel-title "Add Student" at bounding box center [308, 289] width 194 height 12
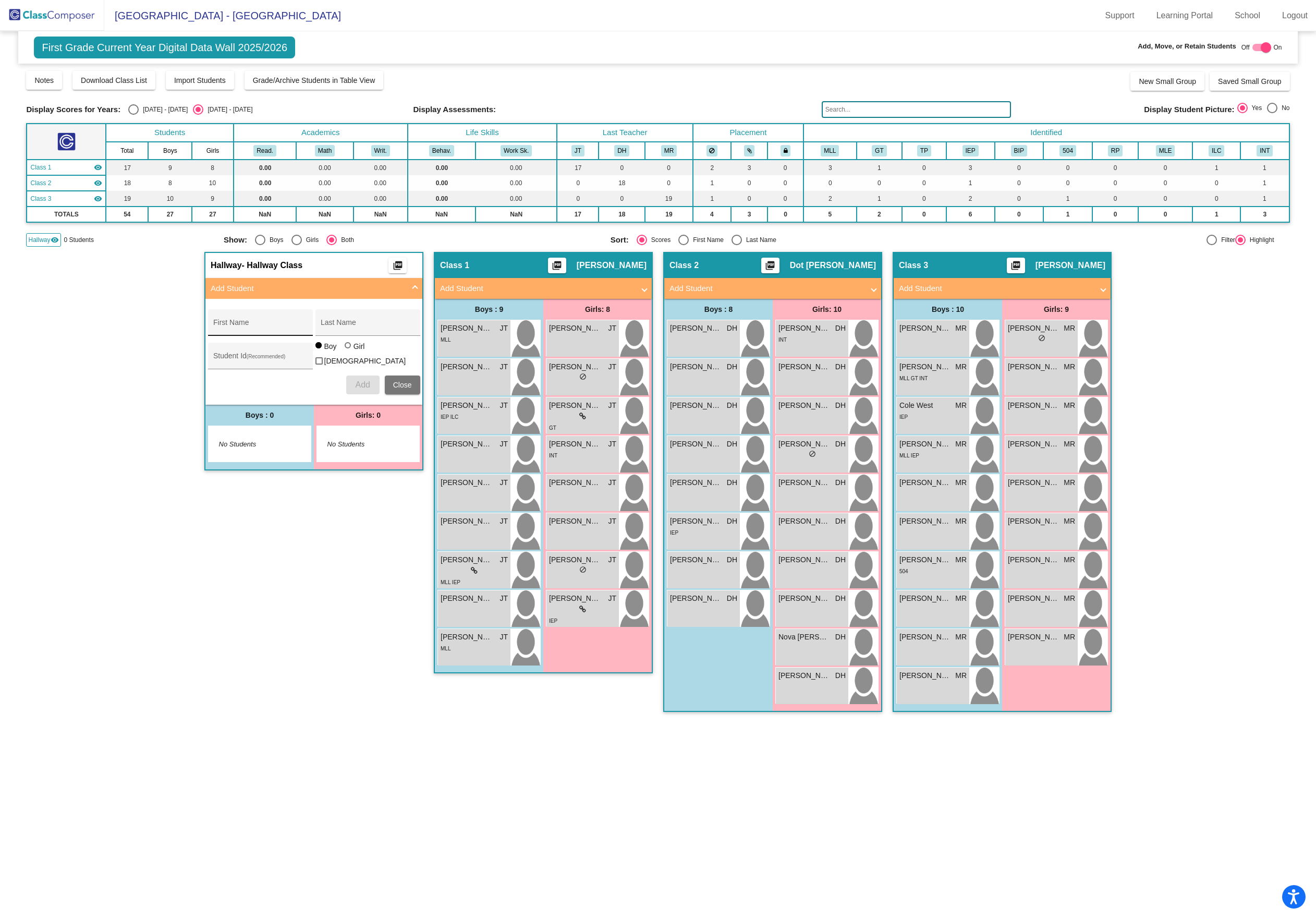
click at [236, 330] on input "First Name" at bounding box center [260, 326] width 94 height 8
type input "M"
type input "[PERSON_NAME]"
click at [248, 364] on input "Student Id (Recommended)" at bounding box center [260, 360] width 94 height 8
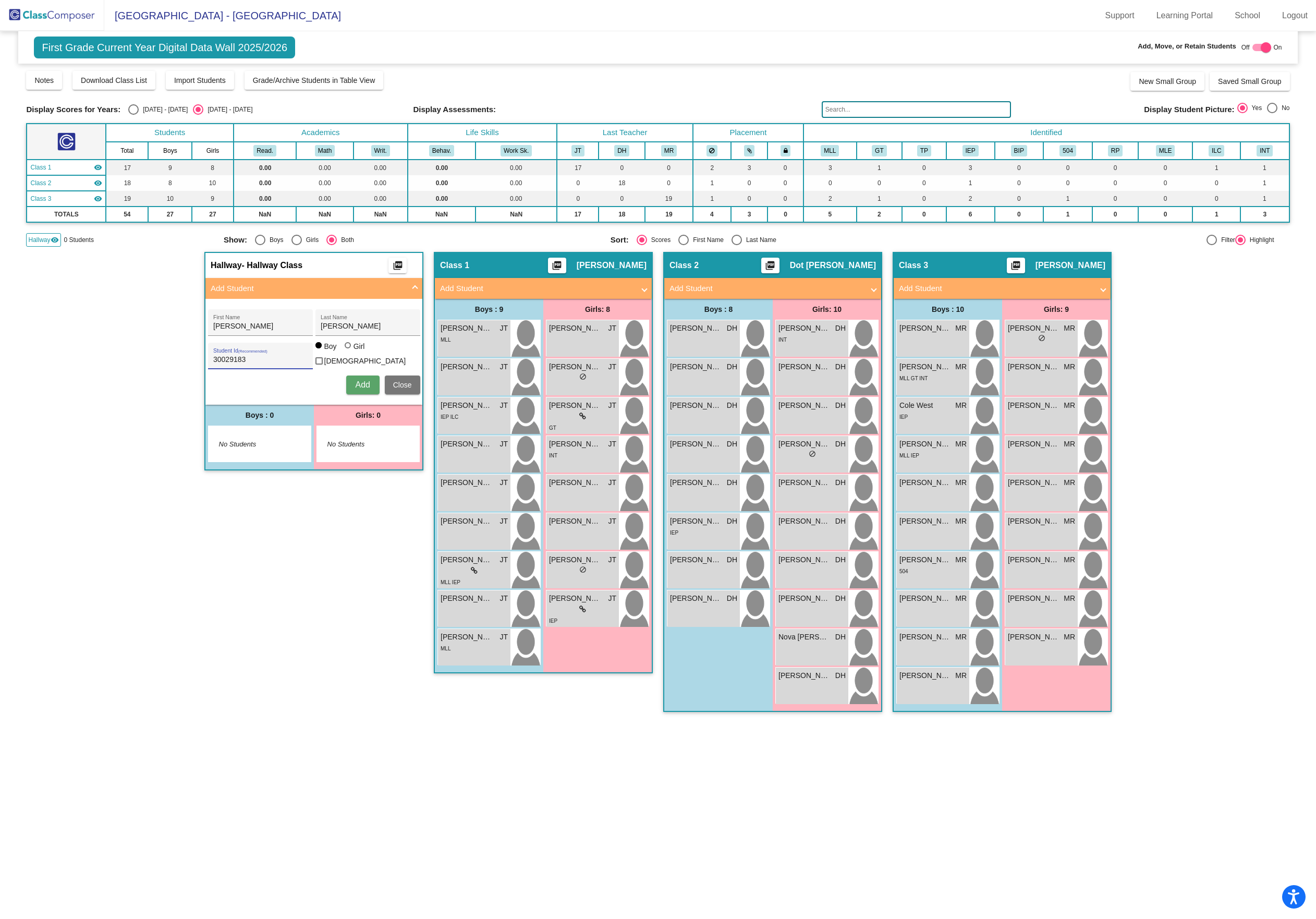
scroll to position [1, 0]
type input "30029183"
click at [272, 394] on div "Add Close" at bounding box center [314, 385] width 212 height 19
click at [351, 349] on div at bounding box center [347, 345] width 6 height 6
click at [349, 351] on input "Girl" at bounding box center [348, 351] width 1 height 1
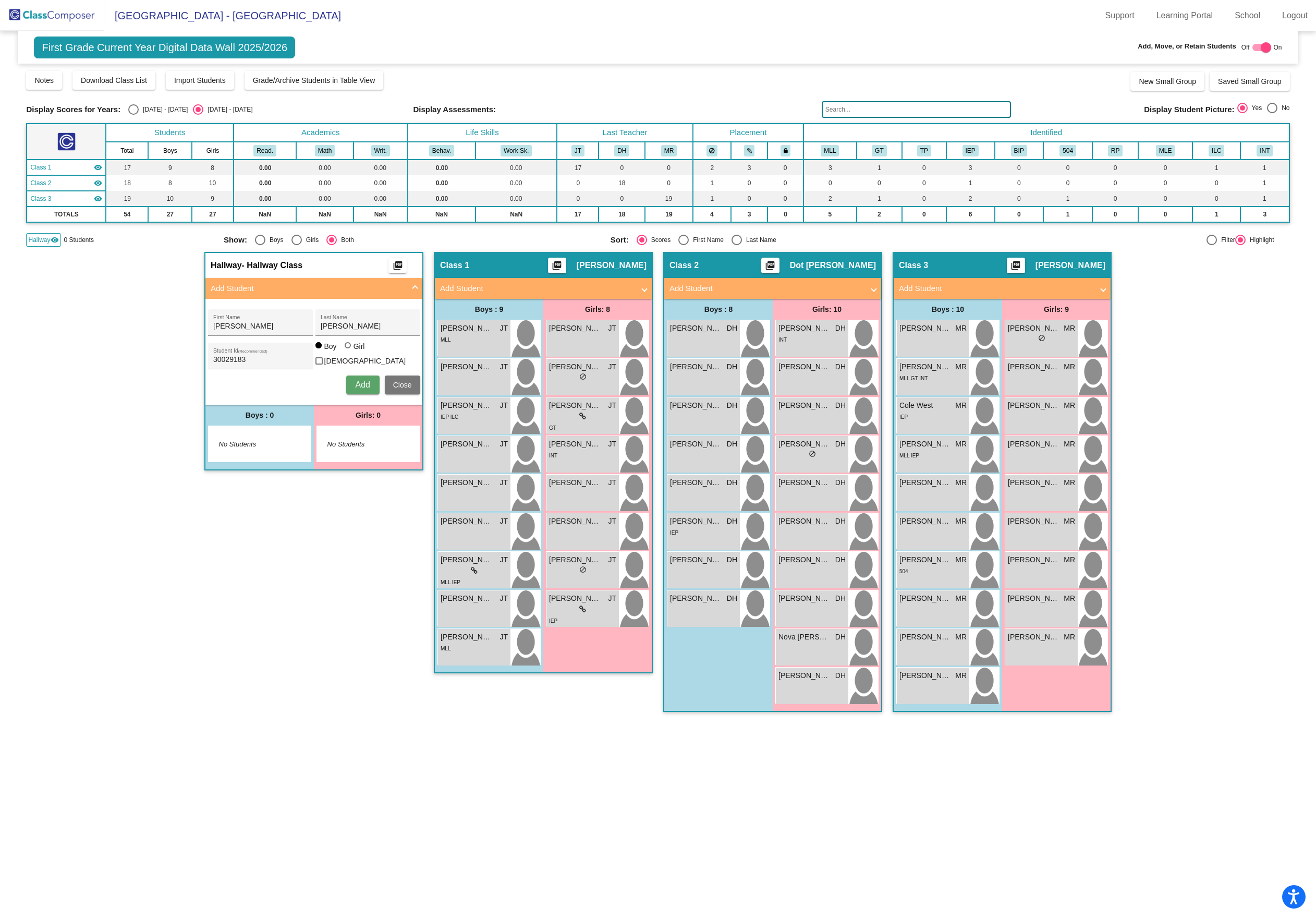
radio input "true"
click at [356, 389] on span "Add" at bounding box center [363, 384] width 15 height 9
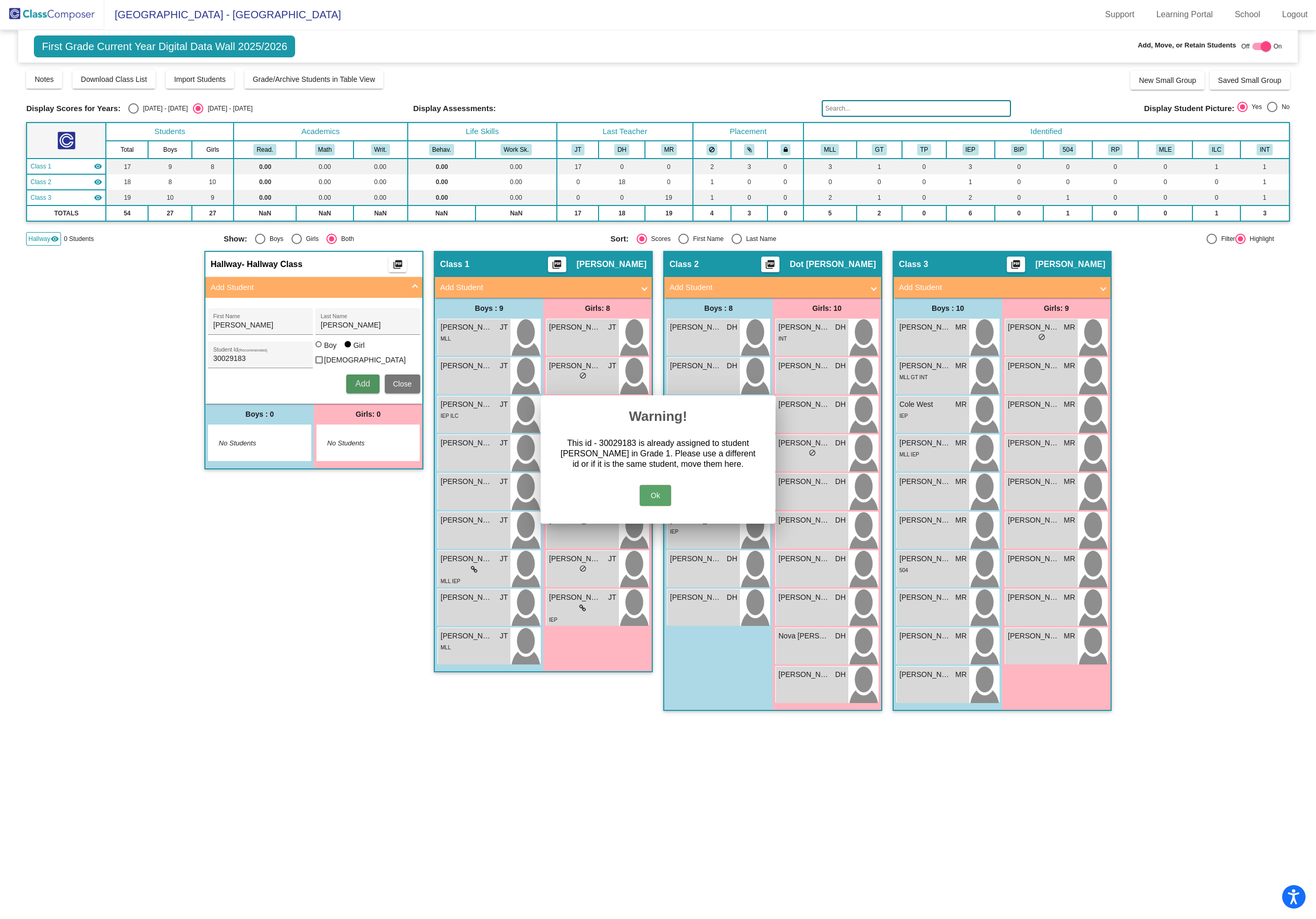
scroll to position [0, 0]
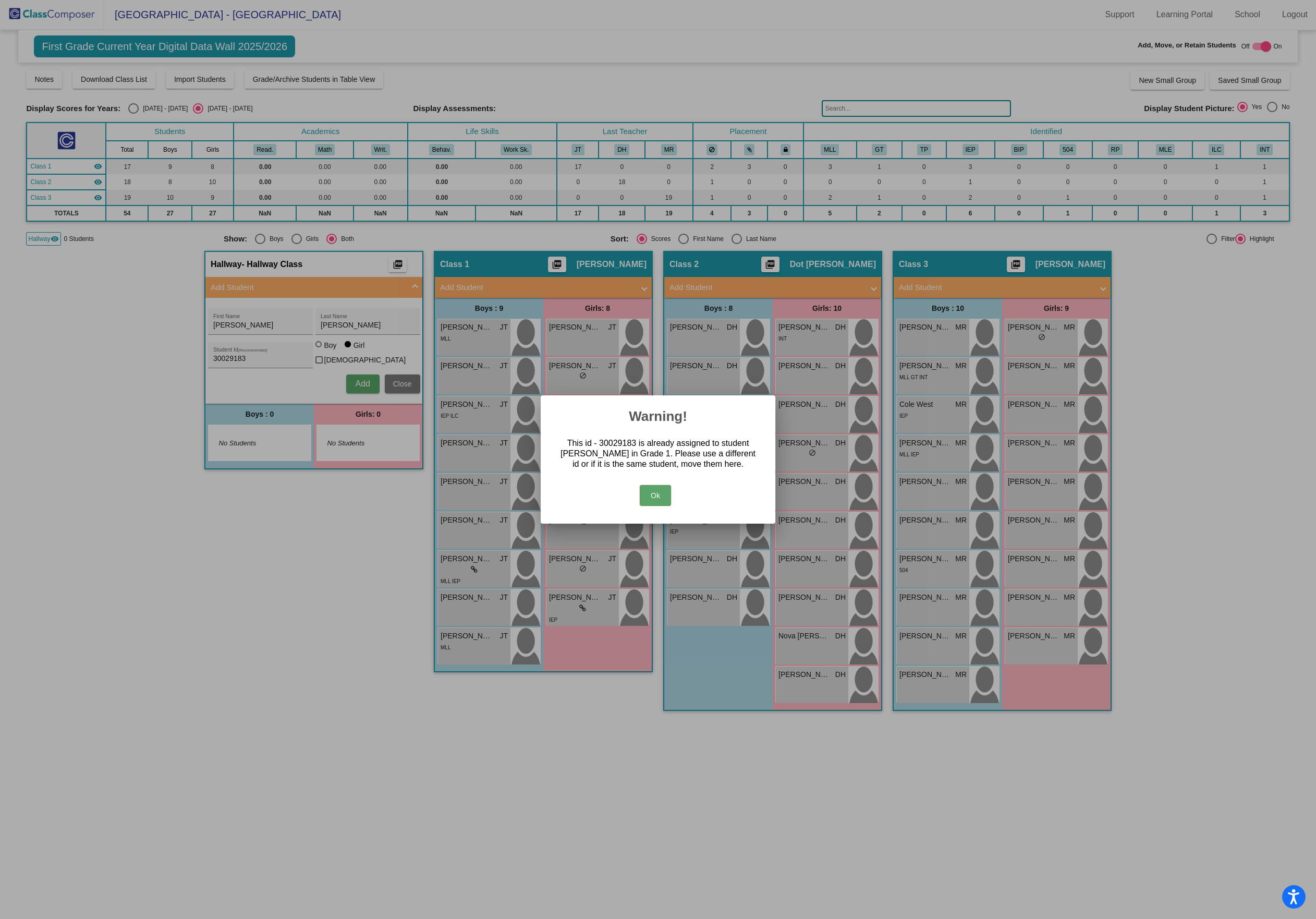
click at [656, 497] on button "Ok" at bounding box center [655, 495] width 31 height 21
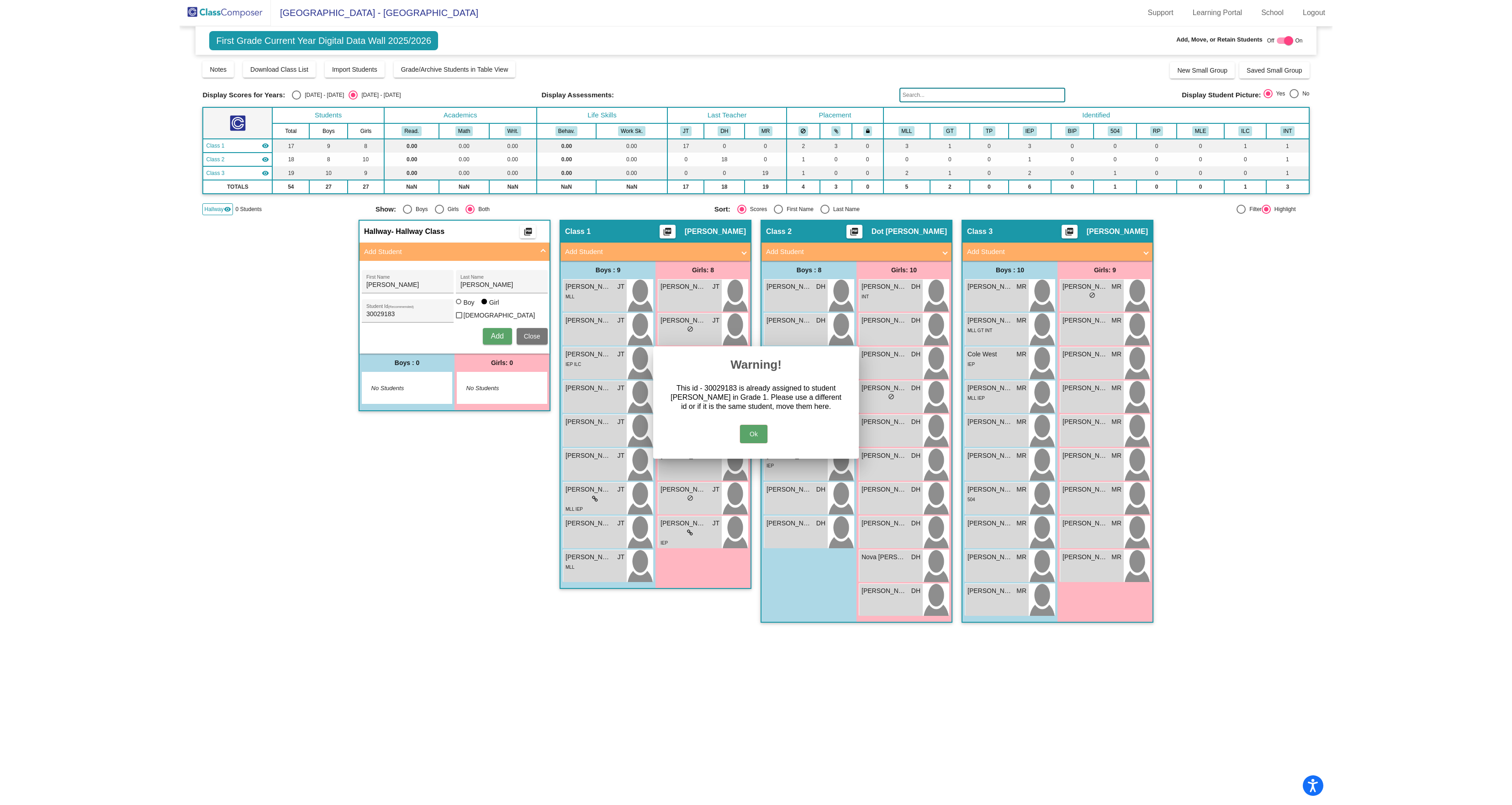
scroll to position [1, 0]
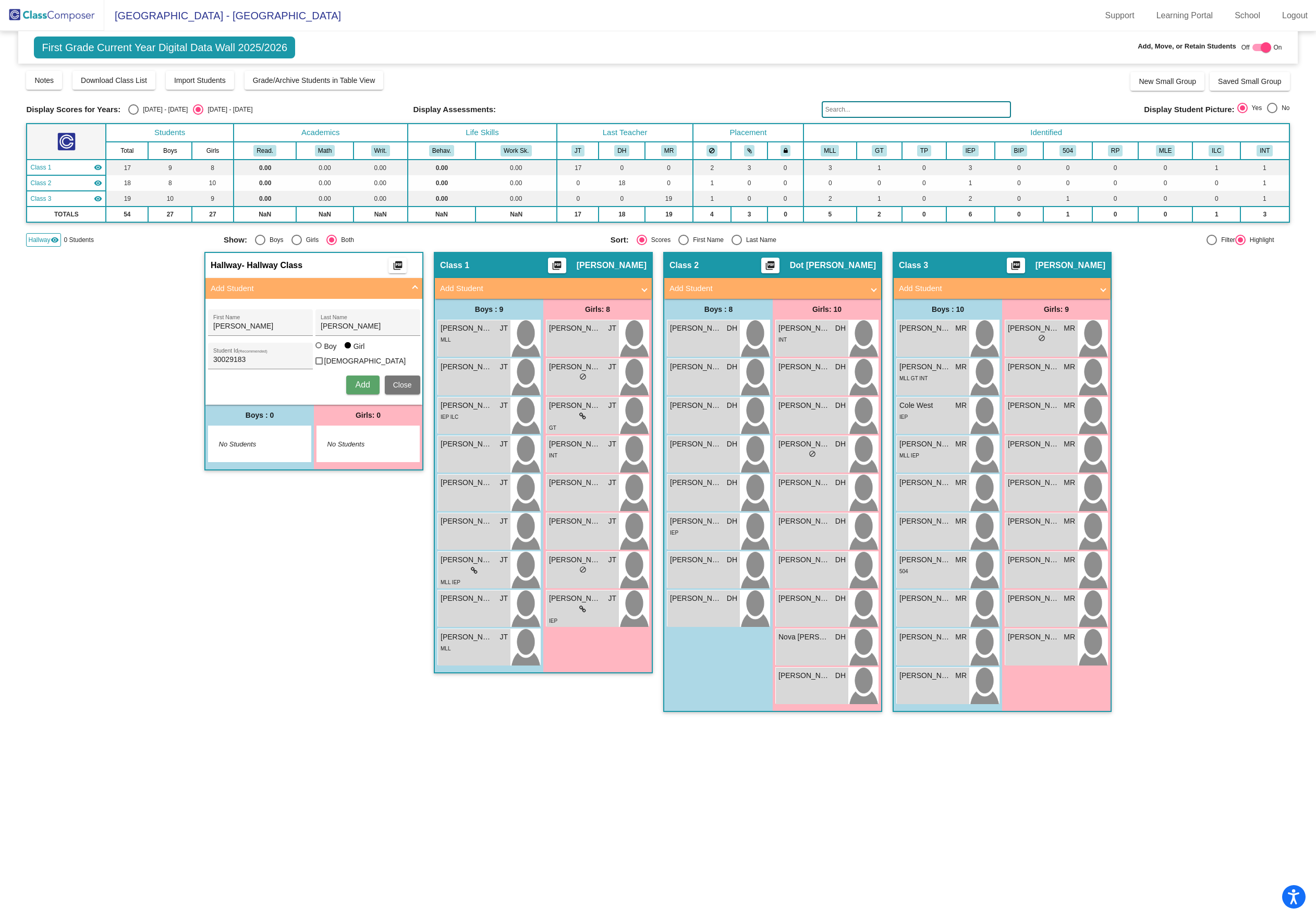
click at [75, 13] on img at bounding box center [52, 15] width 105 height 31
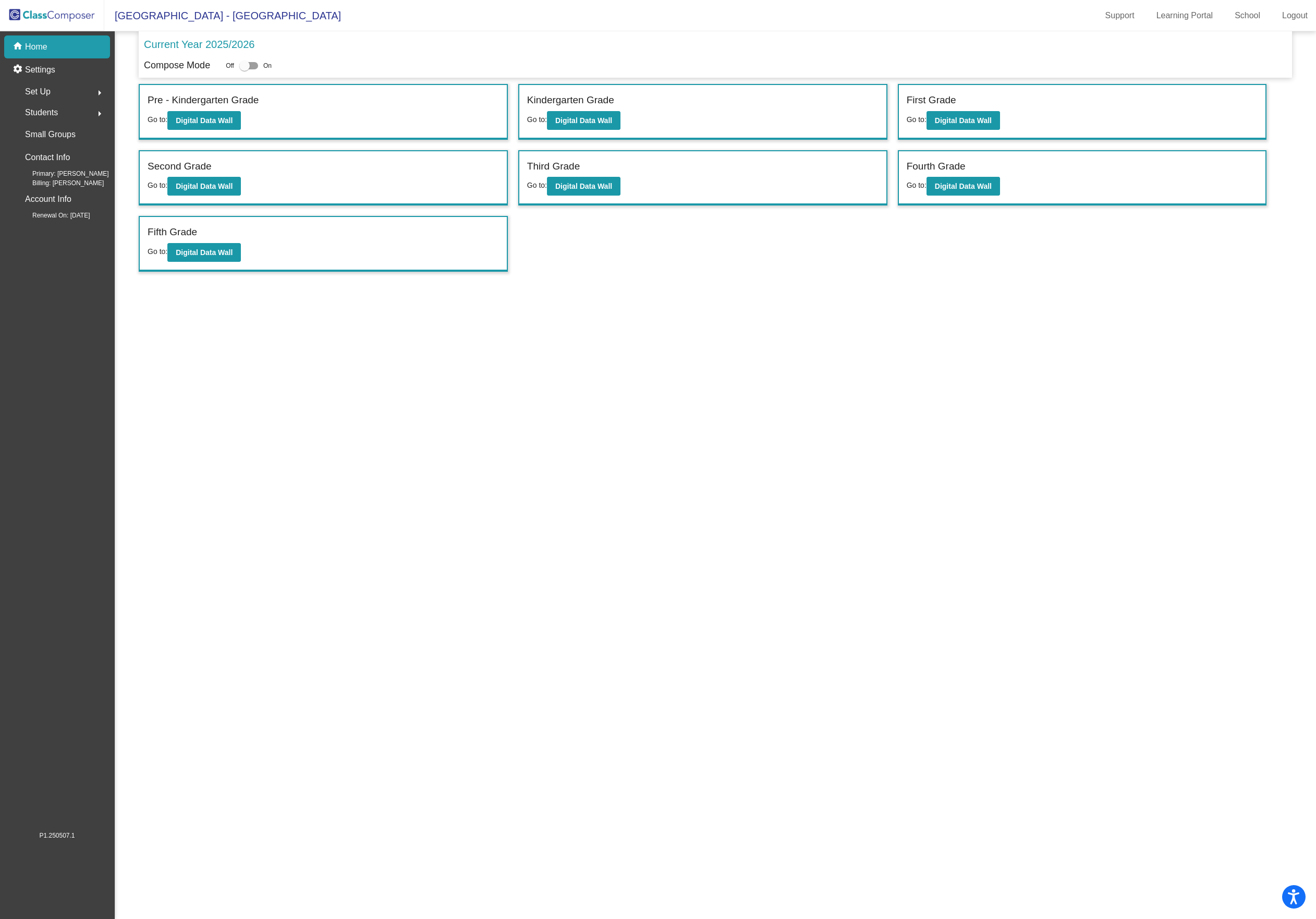
click at [58, 113] on span "Students" at bounding box center [41, 113] width 33 height 15
click at [70, 184] on p "Archived Students" at bounding box center [58, 180] width 64 height 13
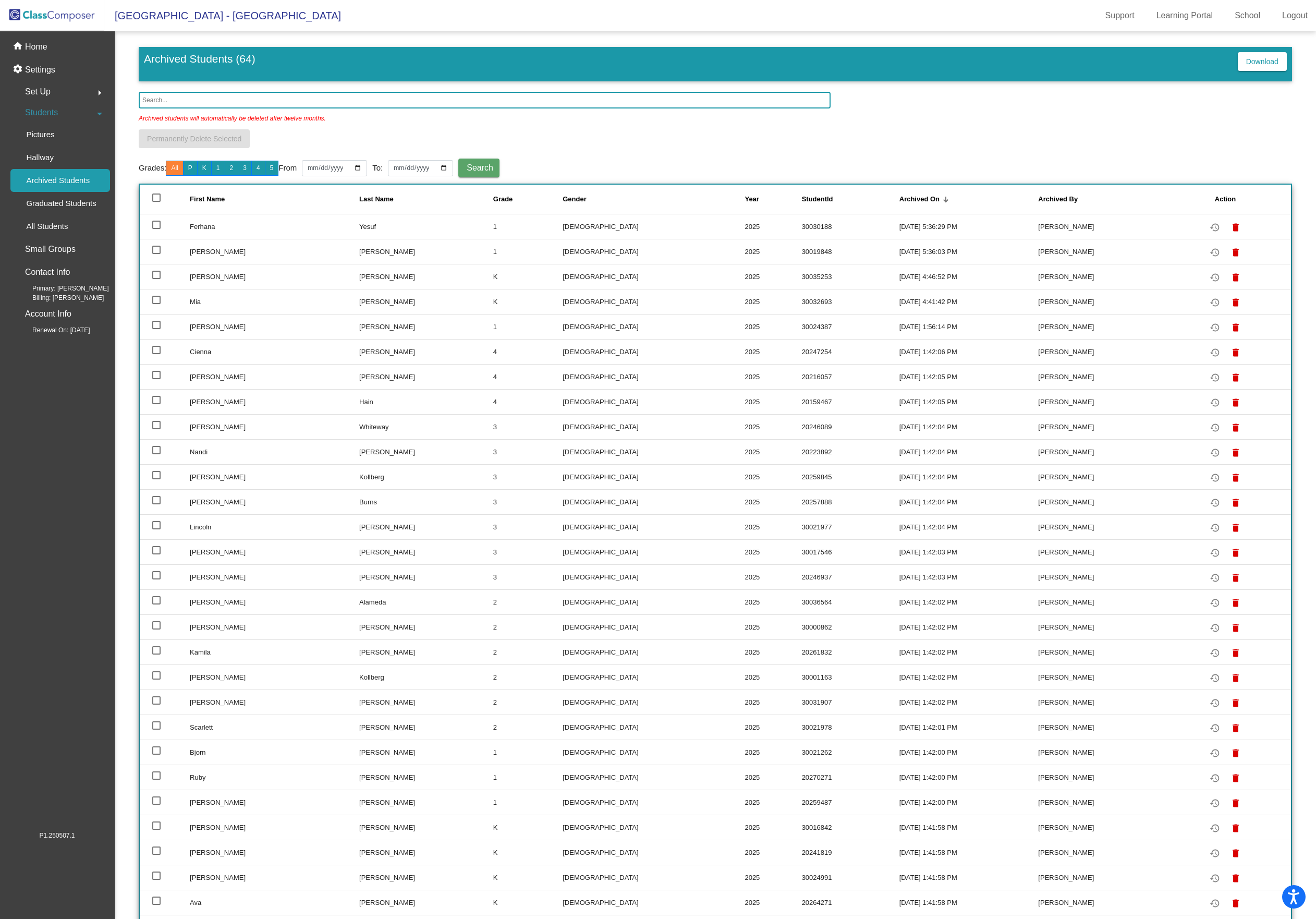
click at [341, 105] on input "text" at bounding box center [484, 100] width 692 height 17
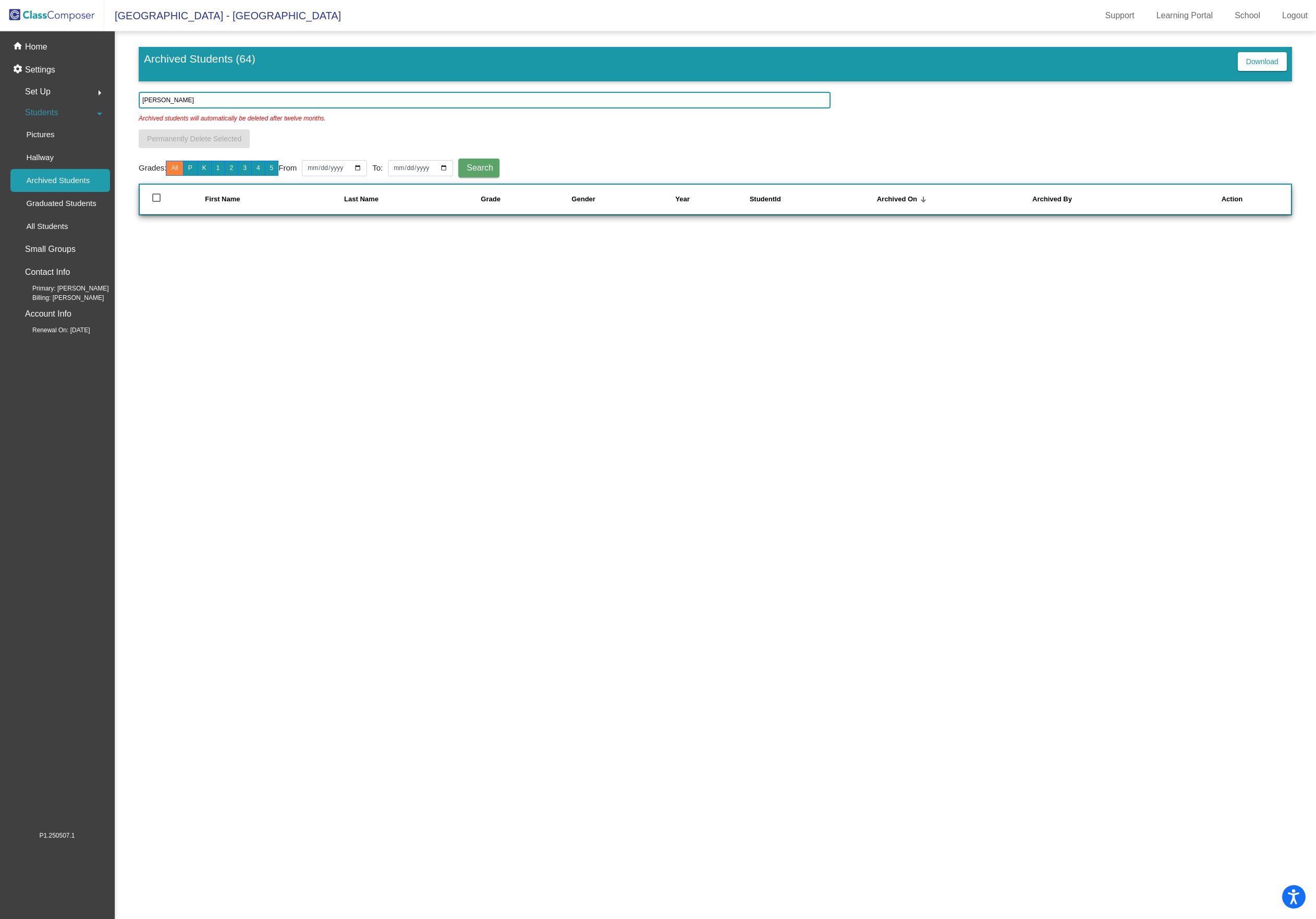
type input "[PERSON_NAME]"
click at [75, 13] on img at bounding box center [52, 15] width 105 height 31
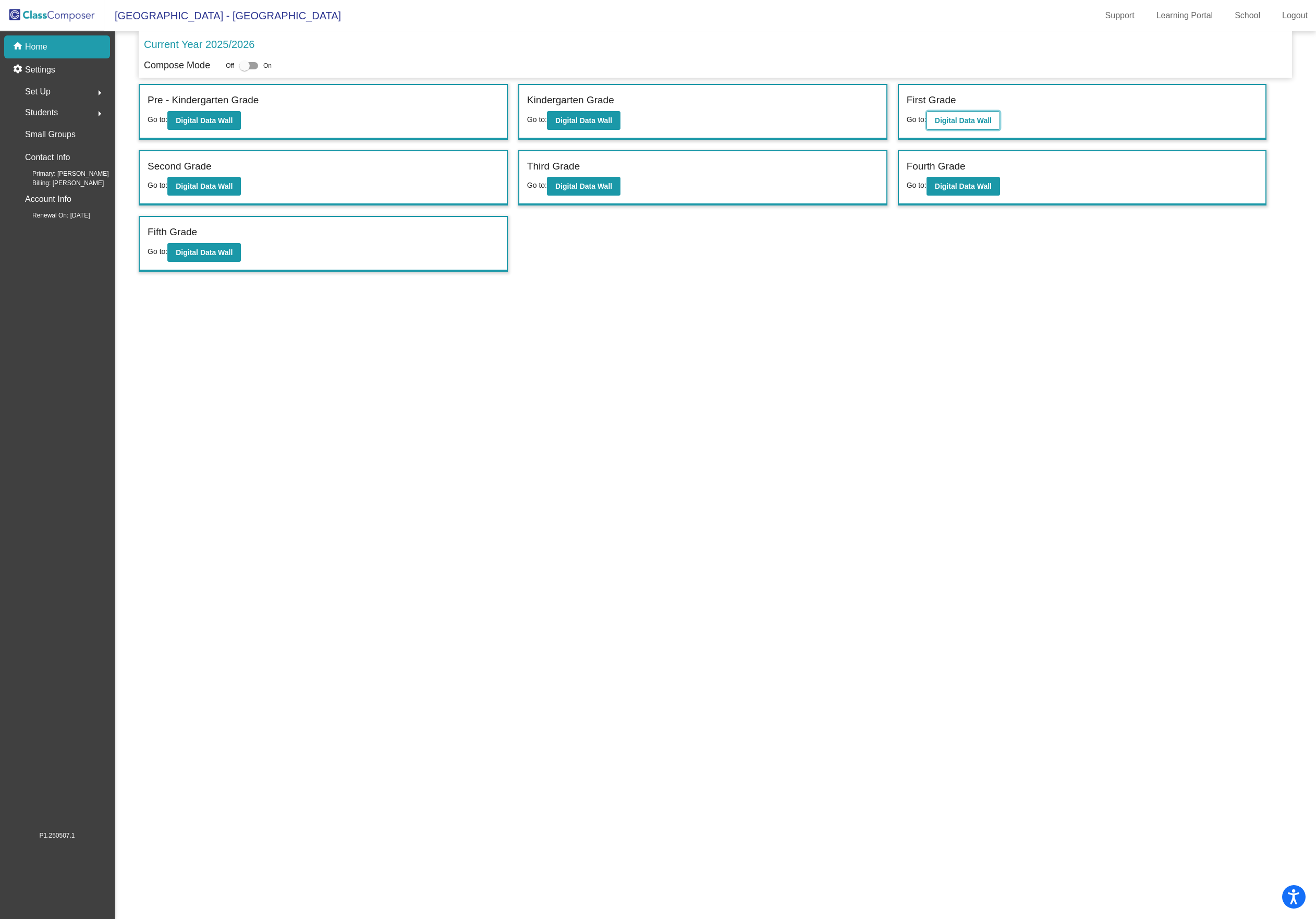
click at [816, 125] on b "Digital Data Wall" at bounding box center [963, 121] width 57 height 8
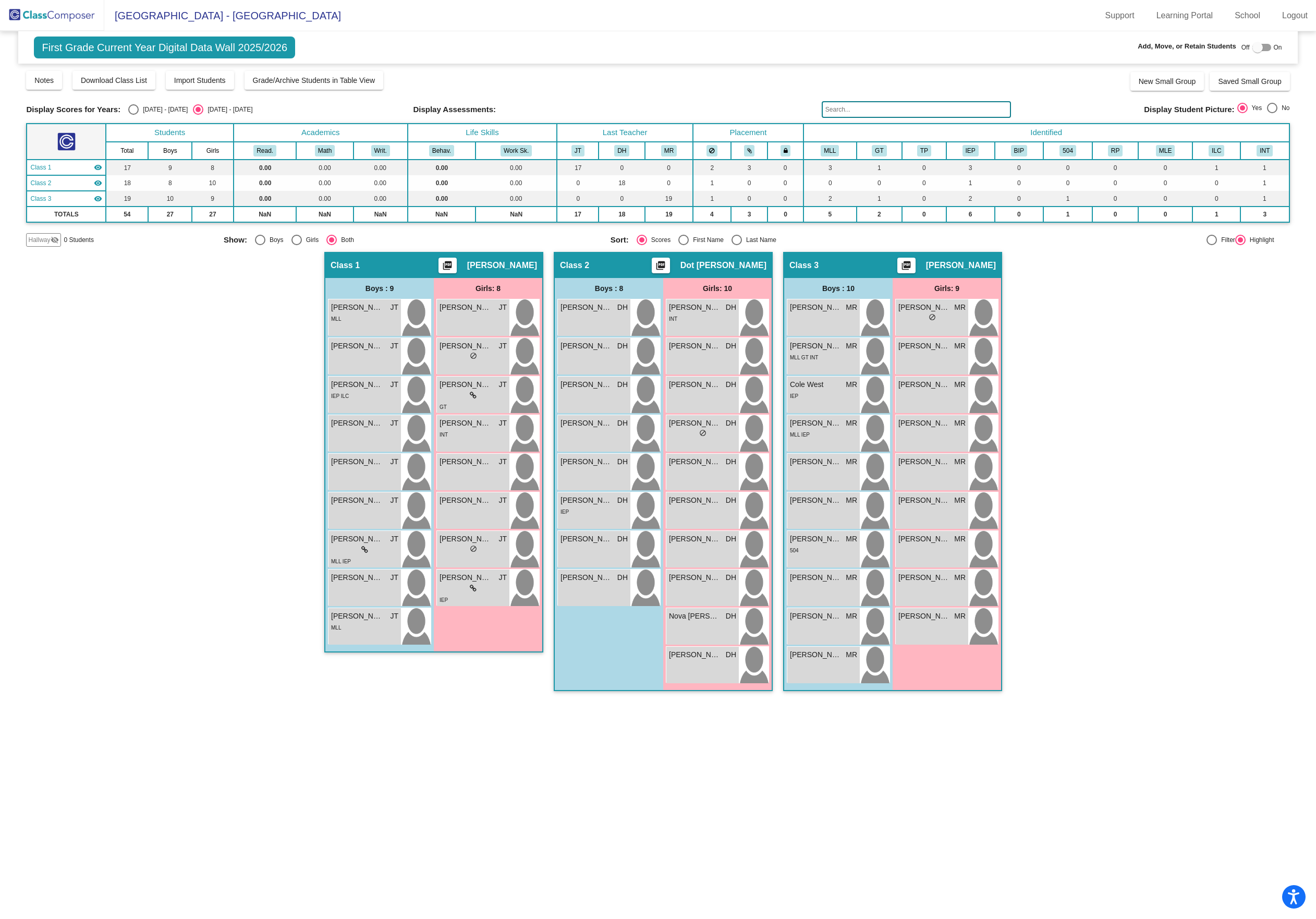
click at [224, 375] on div "Hallway - Hallway Class picture_as_pdf Add Student First Name Last Name Student…" at bounding box center [658, 477] width 1264 height 450
click at [62, 15] on img at bounding box center [52, 15] width 105 height 31
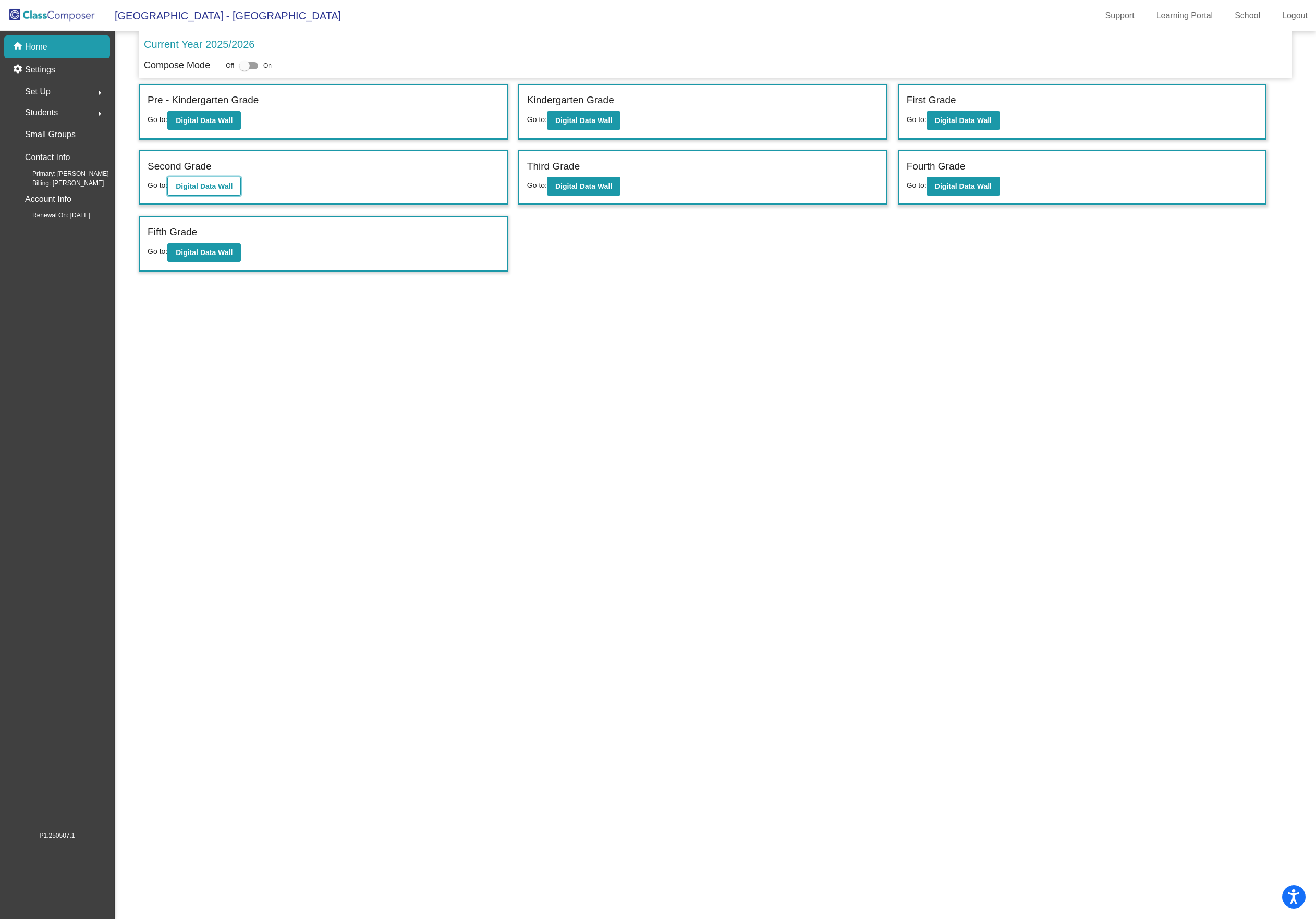
click at [228, 190] on b "Digital Data Wall" at bounding box center [204, 186] width 57 height 8
